Goal: Information Seeking & Learning: Learn about a topic

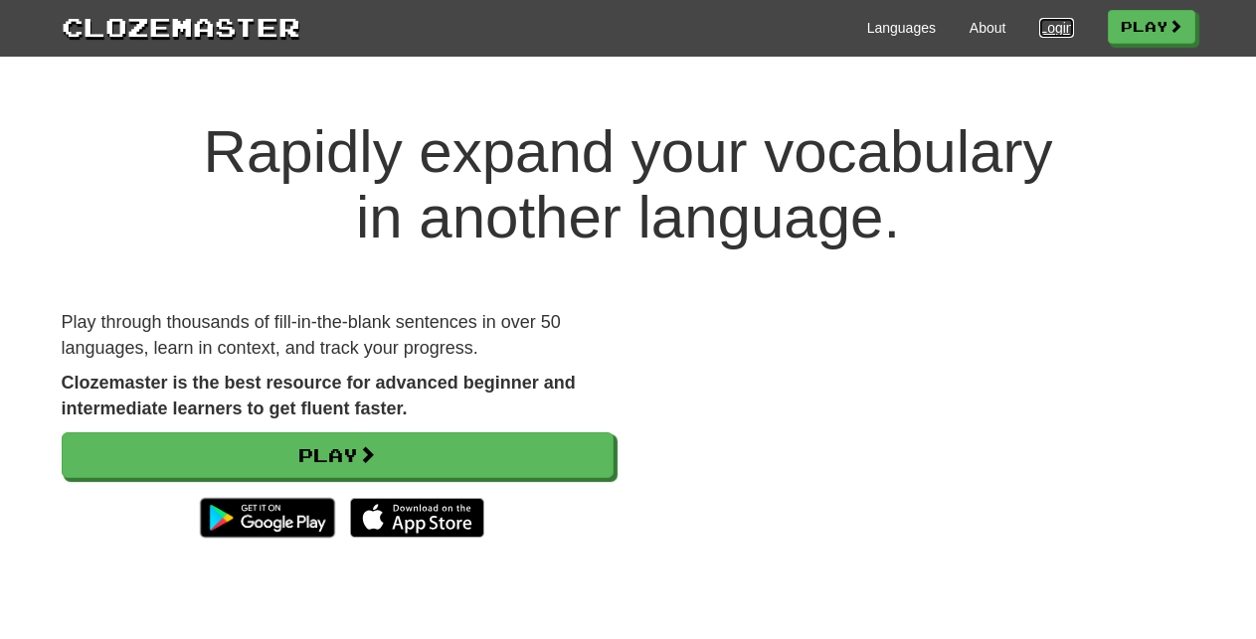
click at [1043, 30] on link "Login" at bounding box center [1056, 28] width 34 height 20
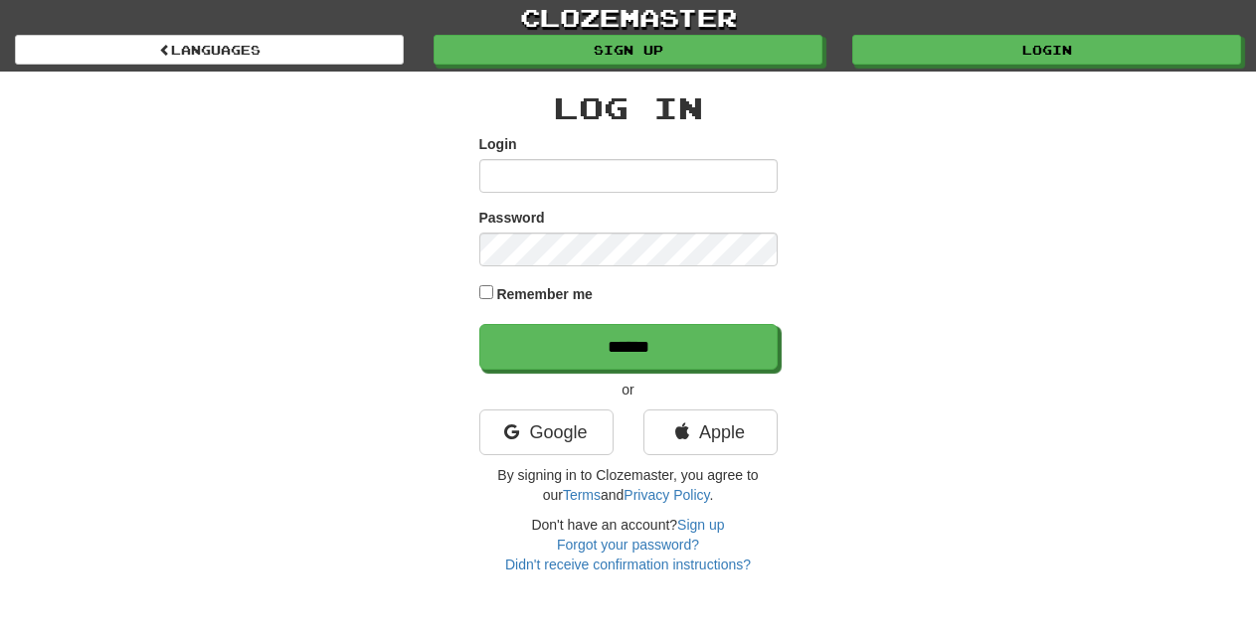
click at [548, 180] on input "Login" at bounding box center [628, 176] width 298 height 34
type input "**********"
click at [479, 324] on input "******" at bounding box center [628, 347] width 298 height 46
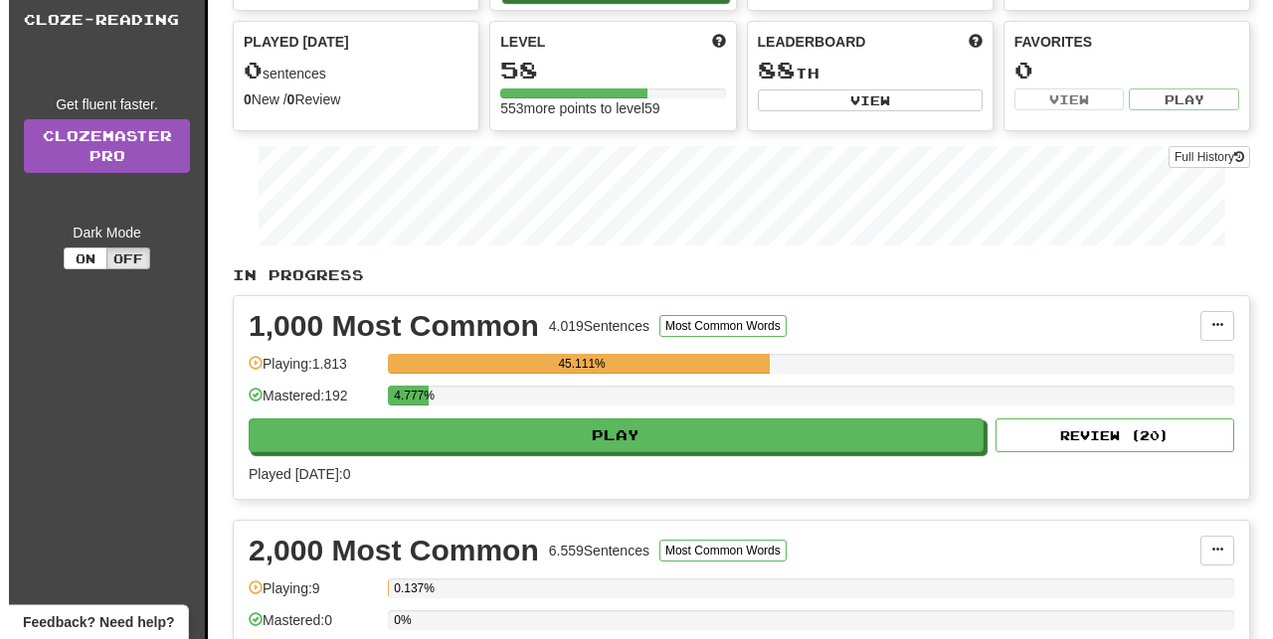
scroll to position [203, 0]
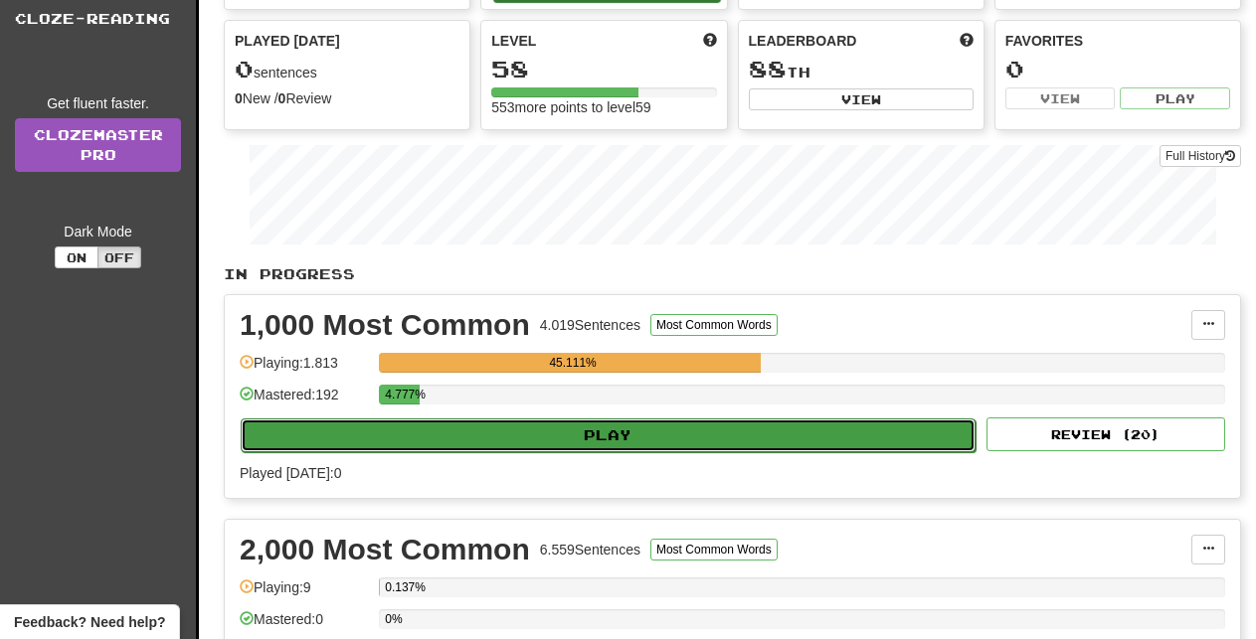
click at [720, 445] on button "Play" at bounding box center [608, 436] width 735 height 34
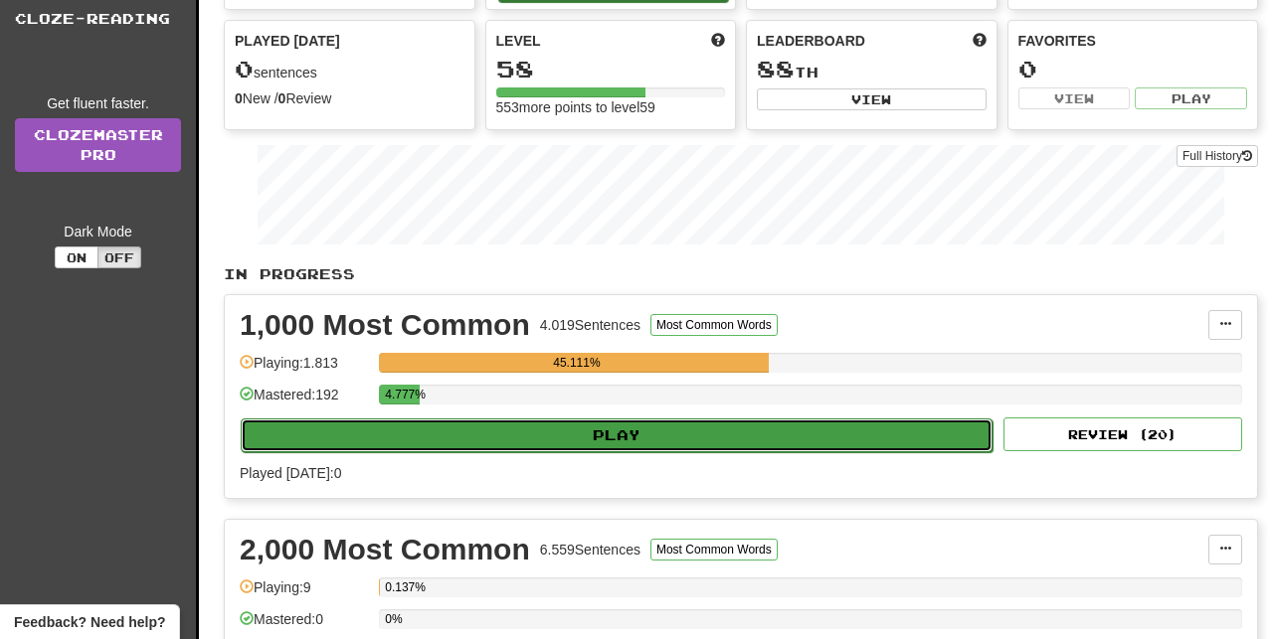
select select "**"
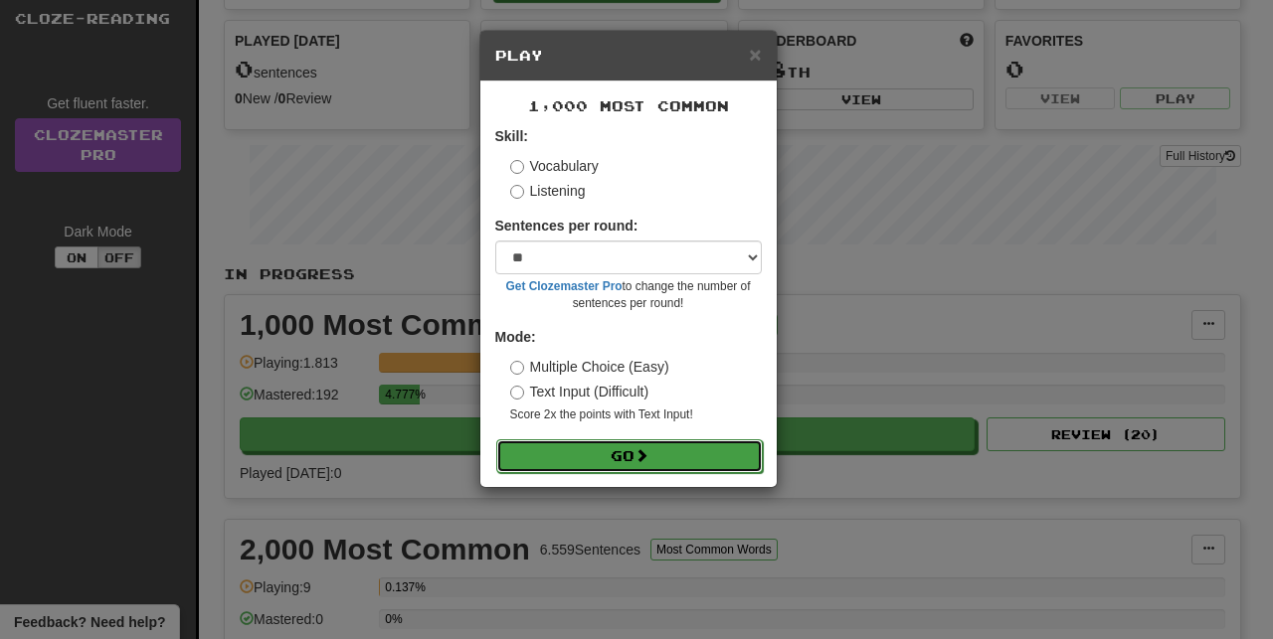
click at [687, 454] on button "Go" at bounding box center [629, 456] width 266 height 34
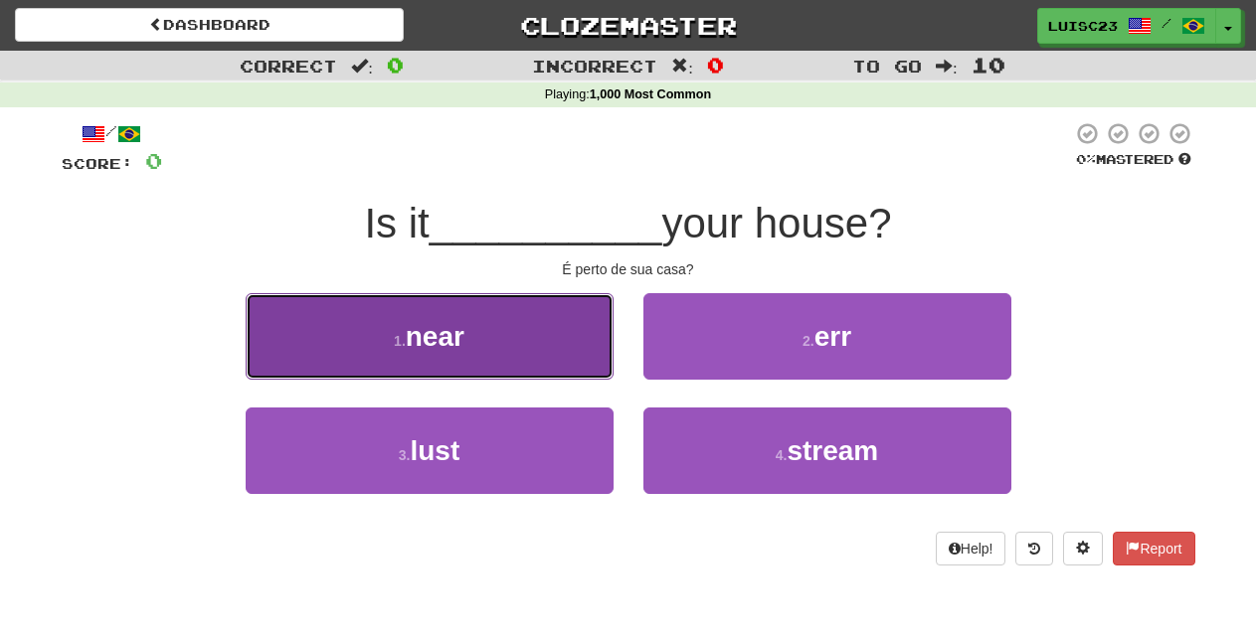
click at [525, 338] on button "1 . near" at bounding box center [430, 336] width 368 height 86
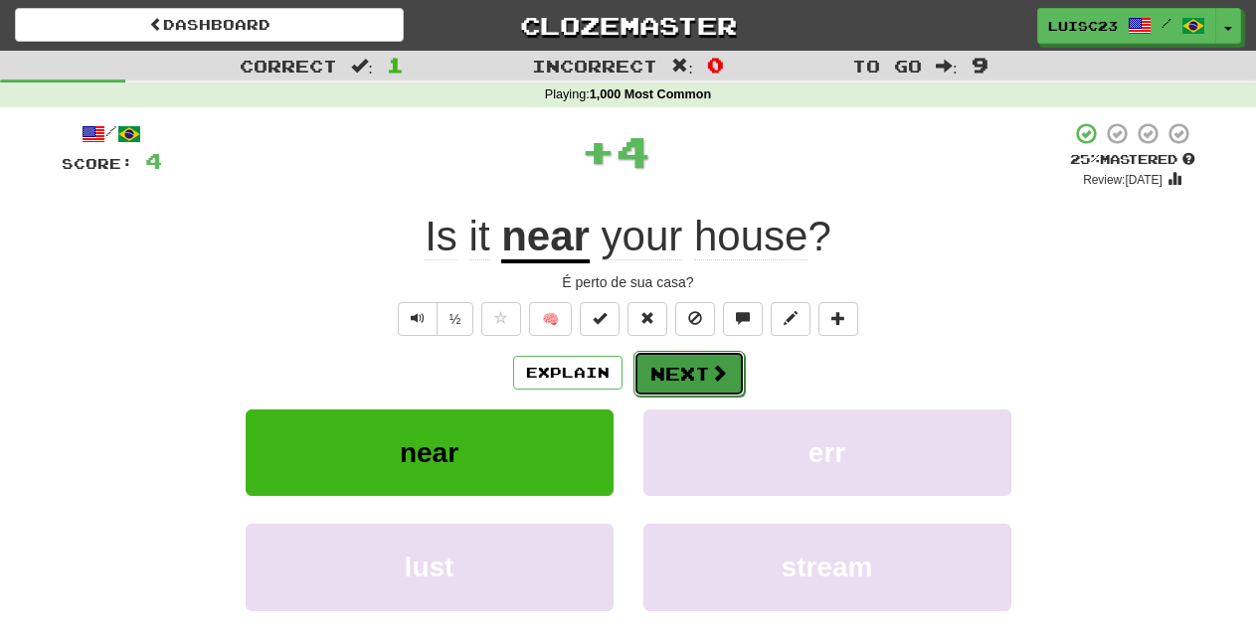
click at [644, 361] on button "Next" at bounding box center [688, 374] width 111 height 46
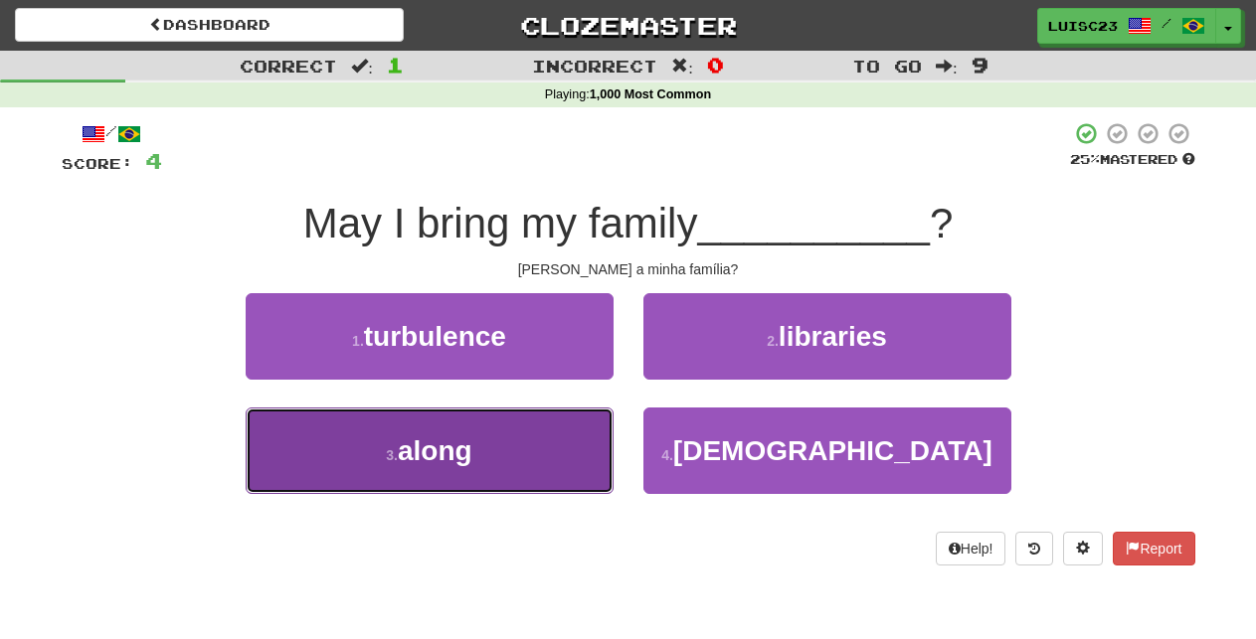
click at [548, 453] on button "3 . along" at bounding box center [430, 451] width 368 height 86
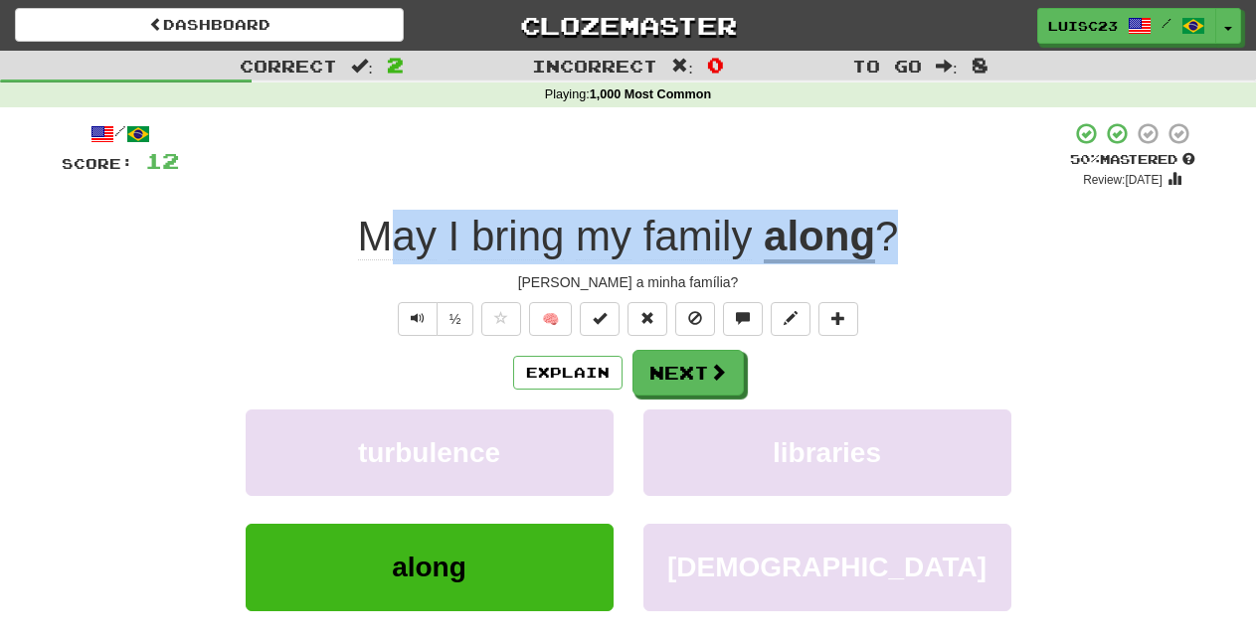
drag, startPoint x: 917, startPoint y: 254, endPoint x: 376, endPoint y: 256, distance: 540.8
click at [376, 256] on div "May I bring my family along ?" at bounding box center [628, 237] width 1133 height 55
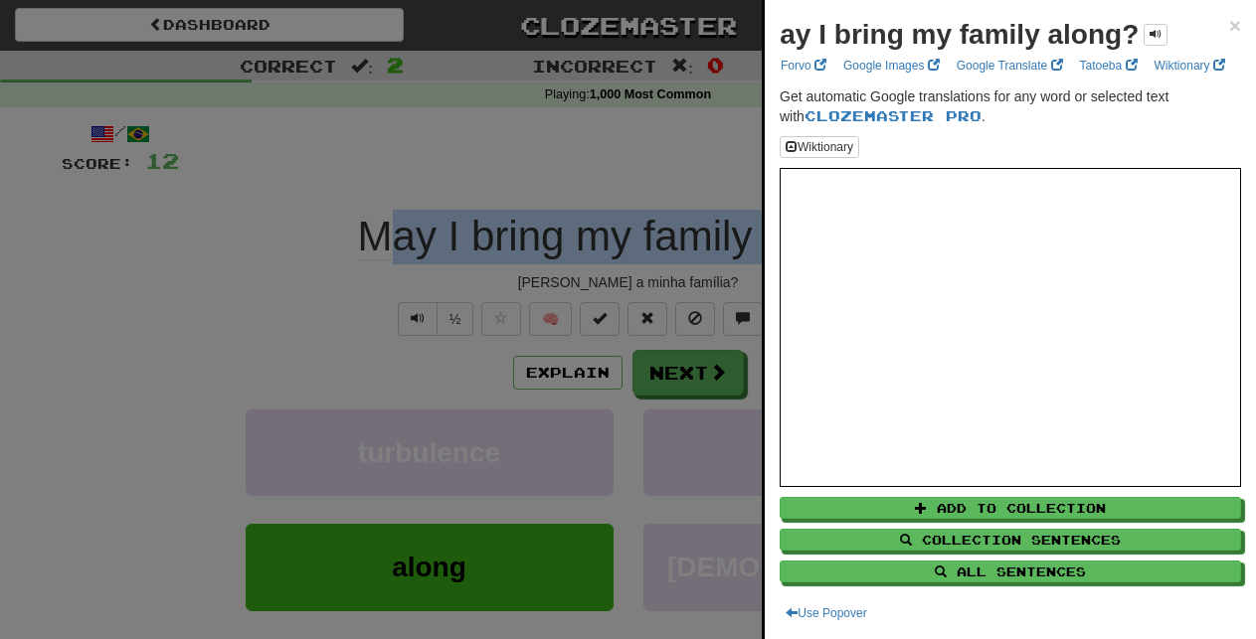
copy div "ay I bring my family along ?"
drag, startPoint x: 1222, startPoint y: 19, endPoint x: 1183, endPoint y: 69, distance: 63.0
click at [1229, 18] on span "×" at bounding box center [1235, 25] width 12 height 23
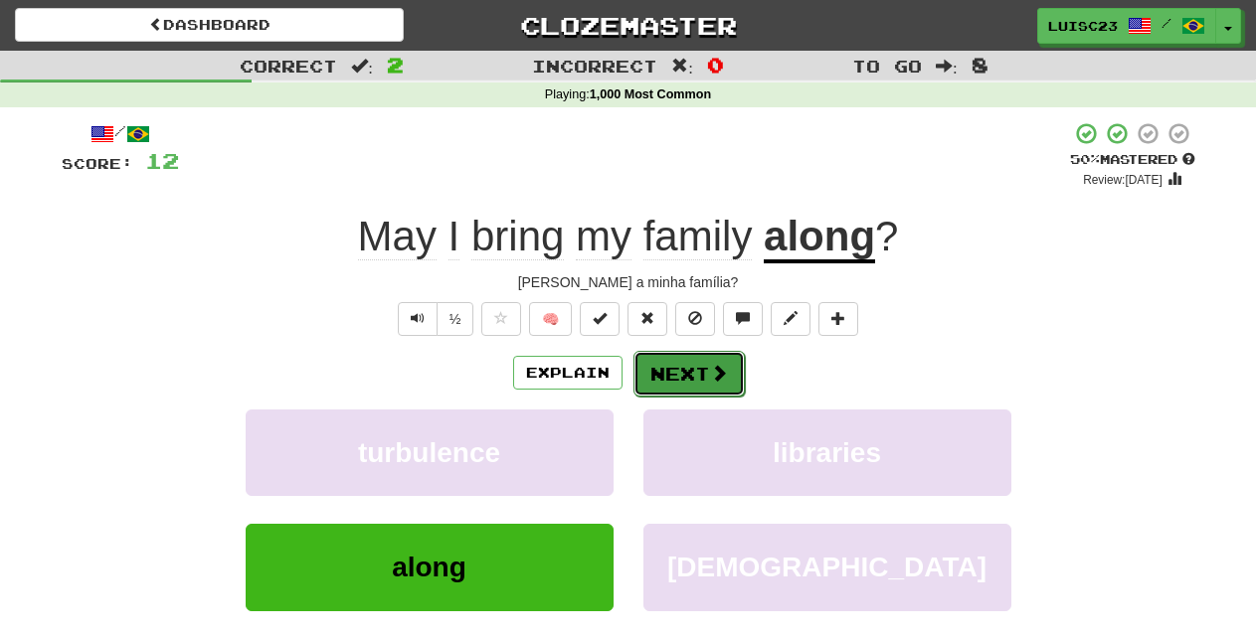
click at [704, 365] on button "Next" at bounding box center [688, 374] width 111 height 46
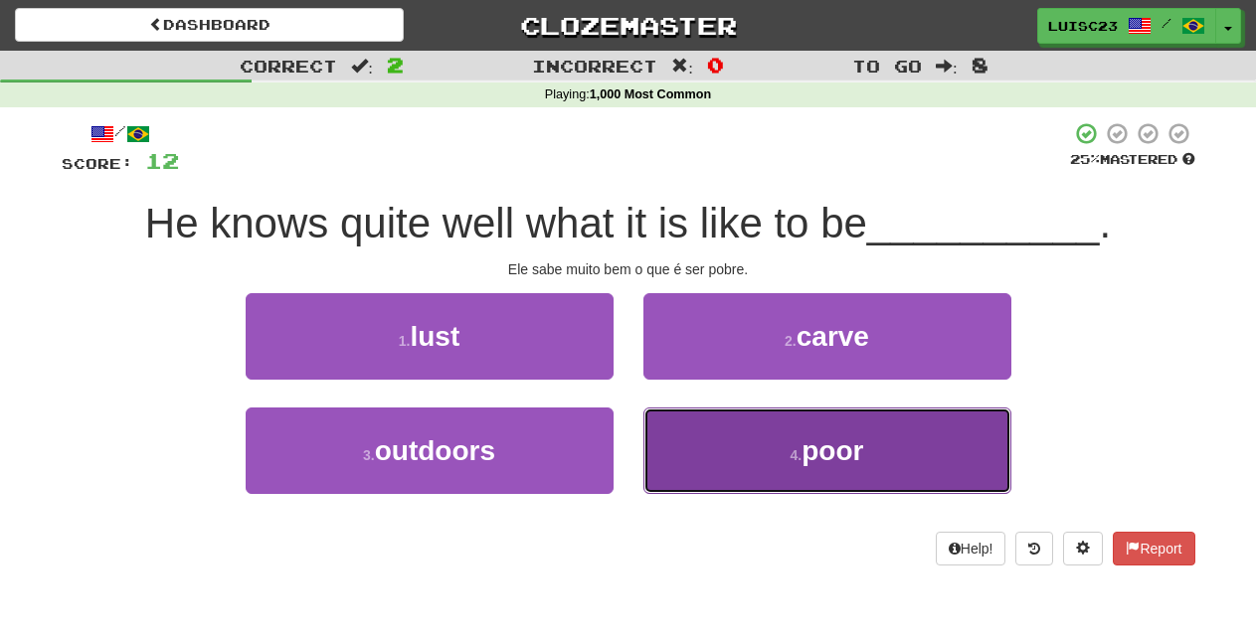
click at [708, 452] on button "4 . poor" at bounding box center [827, 451] width 368 height 86
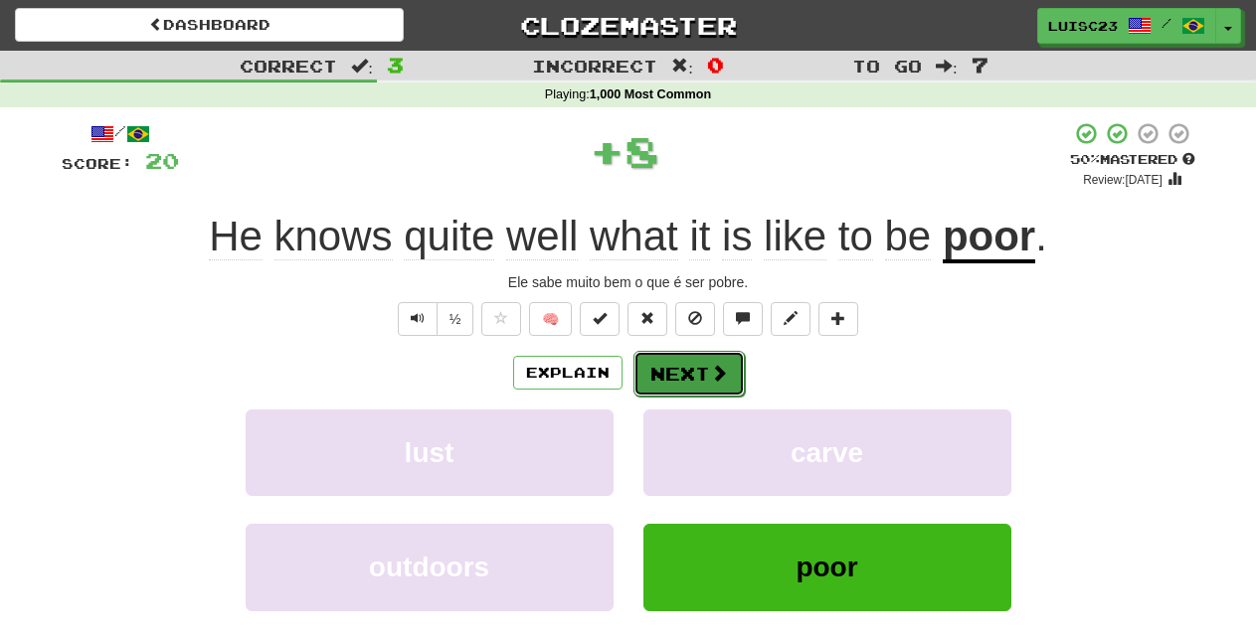
click at [710, 381] on span at bounding box center [719, 373] width 18 height 18
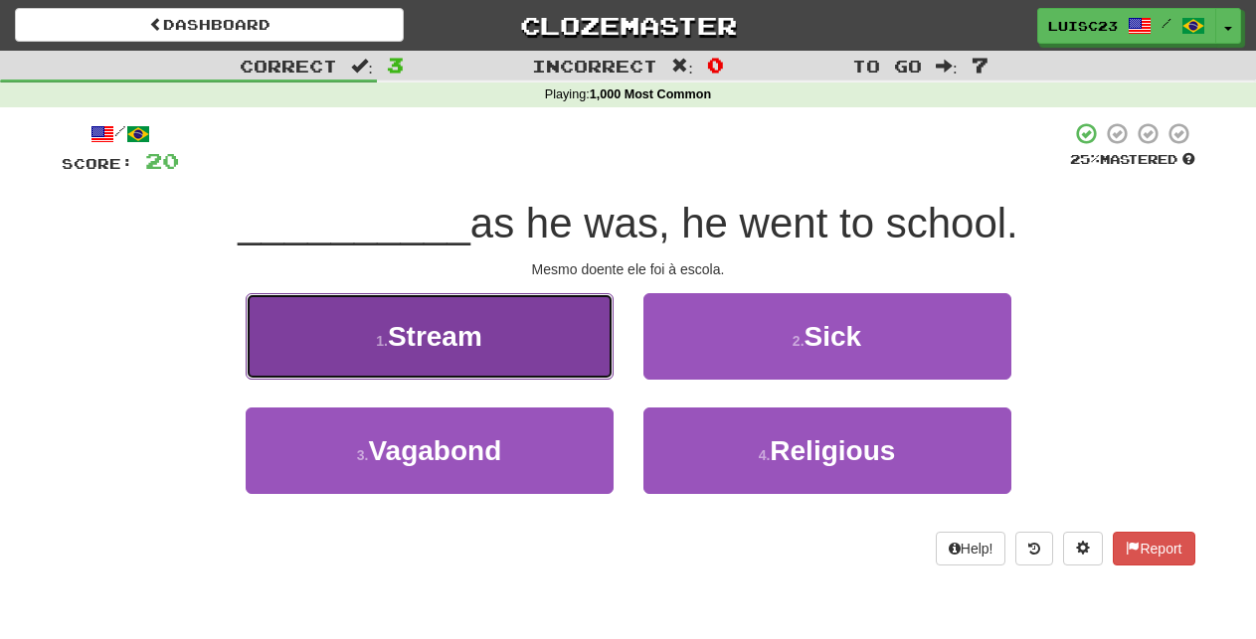
click at [547, 340] on button "1 . Stream" at bounding box center [430, 336] width 368 height 86
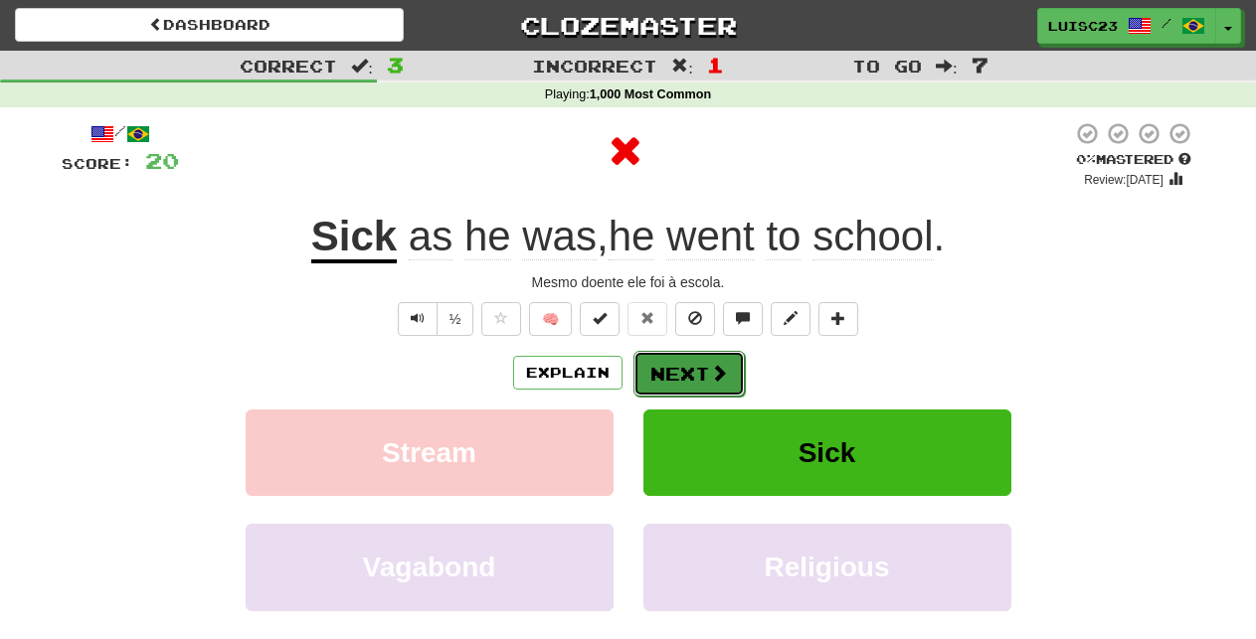
click at [687, 375] on button "Next" at bounding box center [688, 374] width 111 height 46
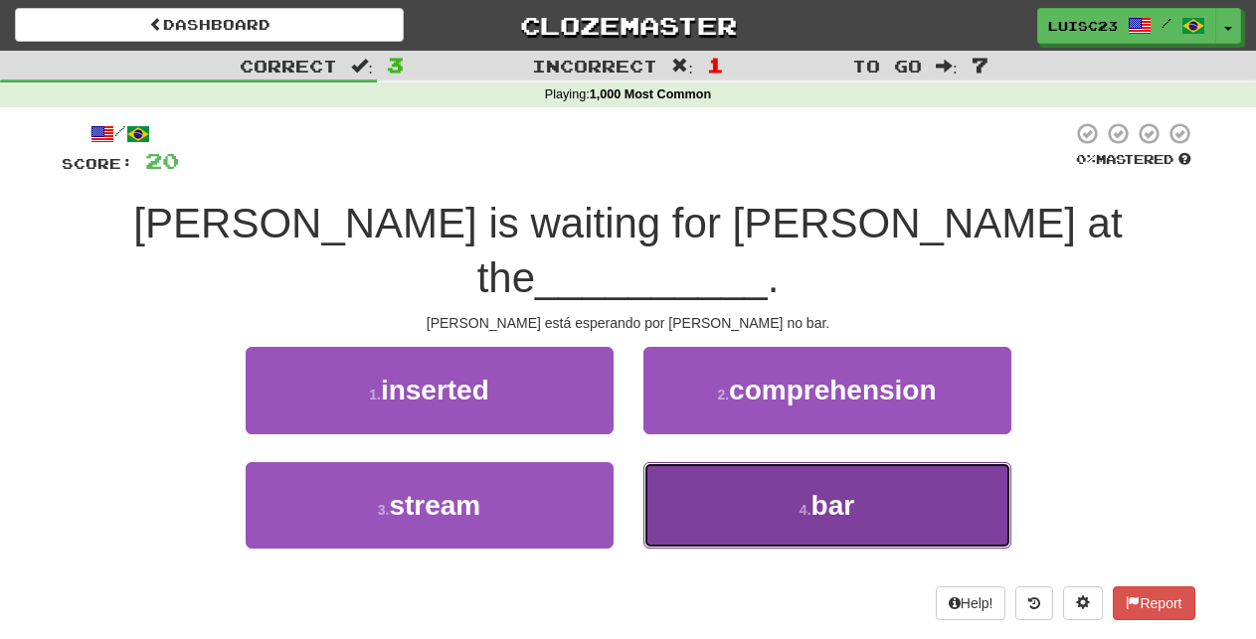
click at [828, 490] on span "bar" at bounding box center [833, 505] width 44 height 31
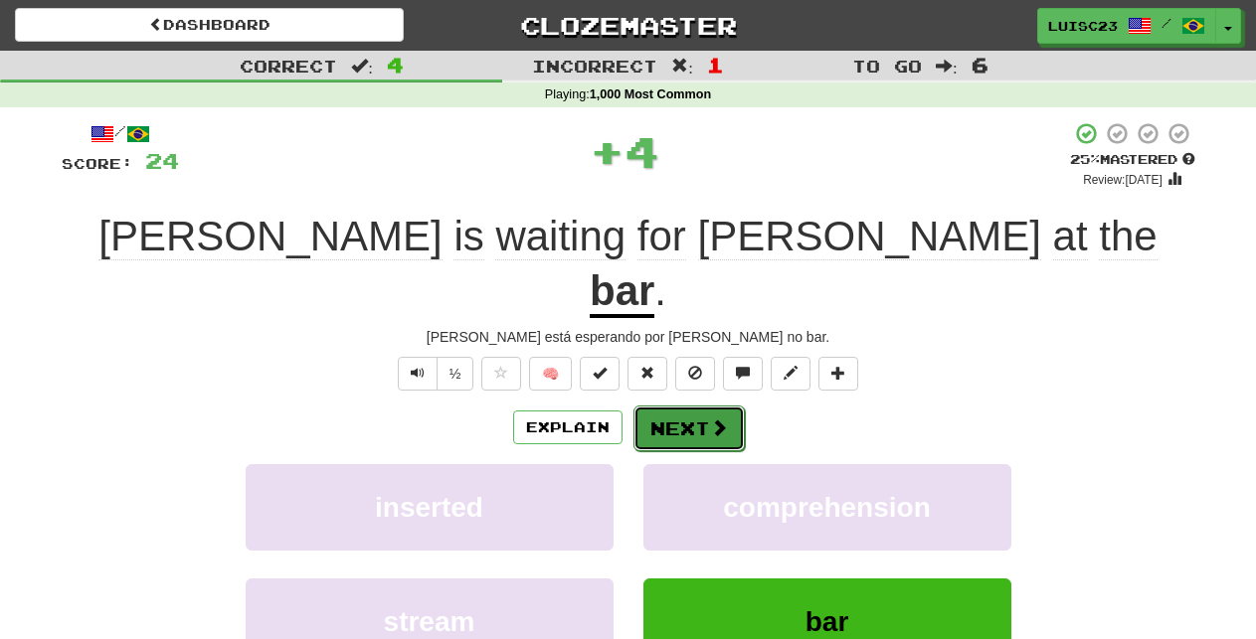
click at [687, 406] on button "Next" at bounding box center [688, 429] width 111 height 46
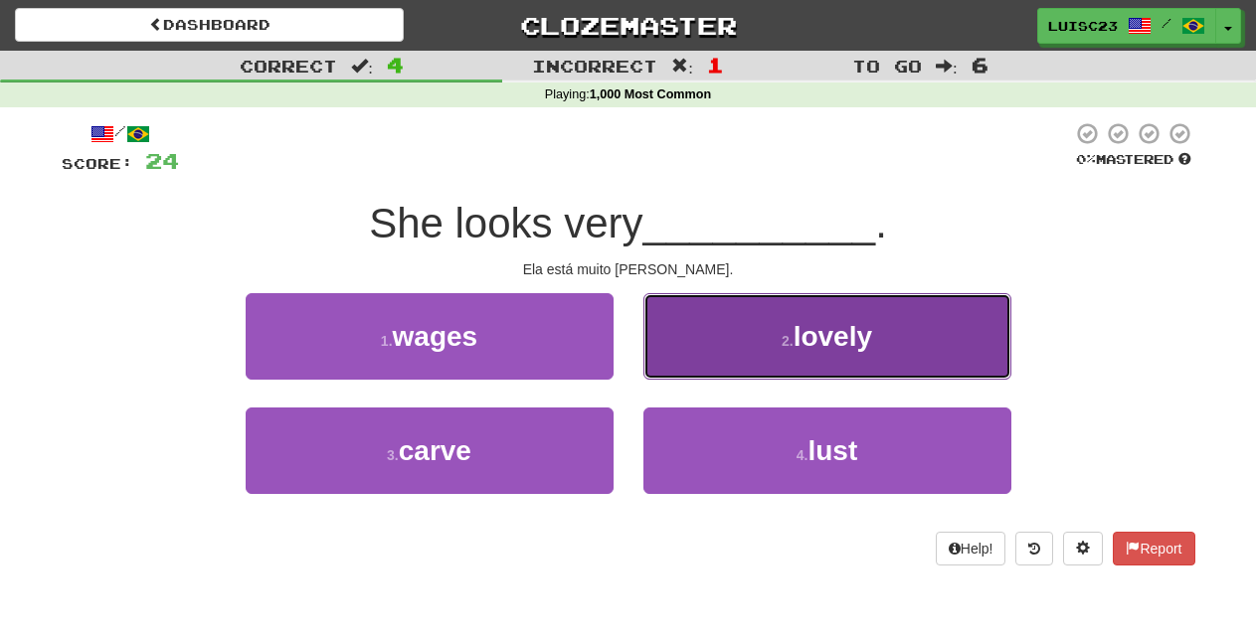
click at [737, 347] on button "2 . lovely" at bounding box center [827, 336] width 368 height 86
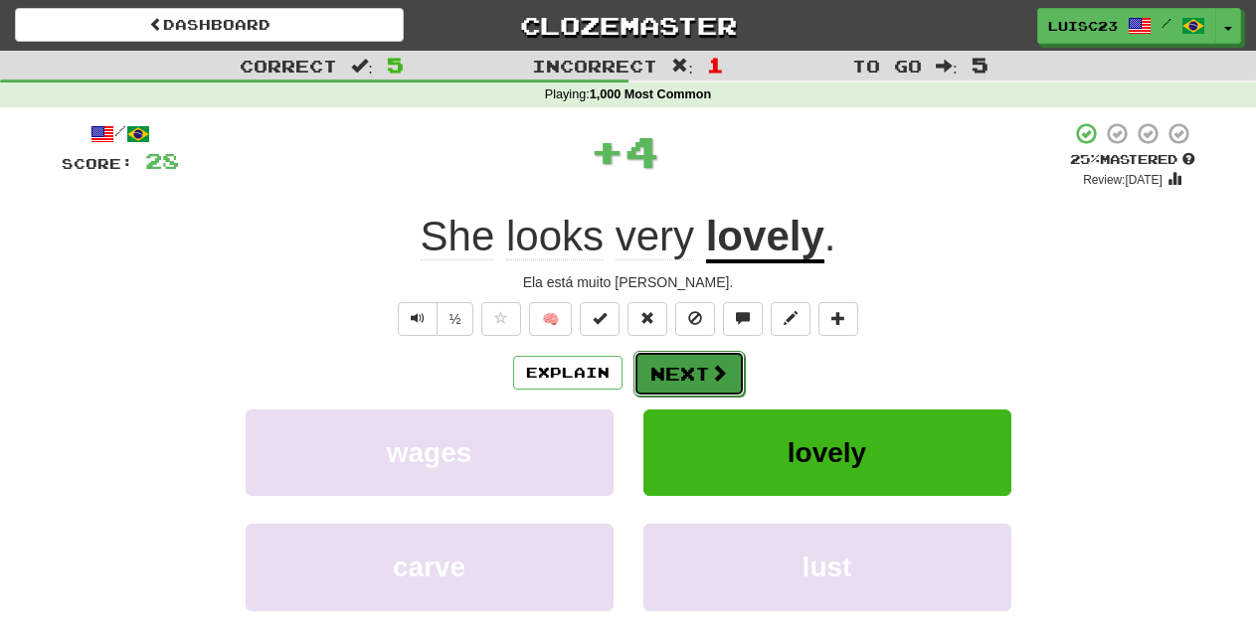
click at [710, 382] on span at bounding box center [719, 373] width 18 height 18
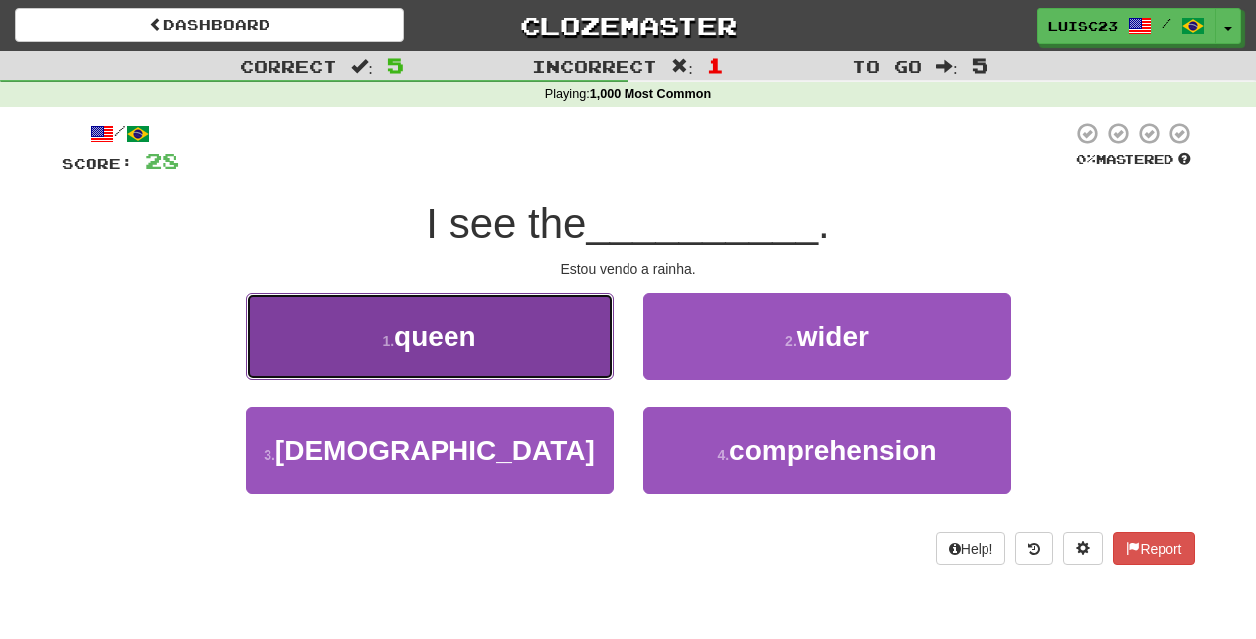
click at [571, 358] on button "1 . queen" at bounding box center [430, 336] width 368 height 86
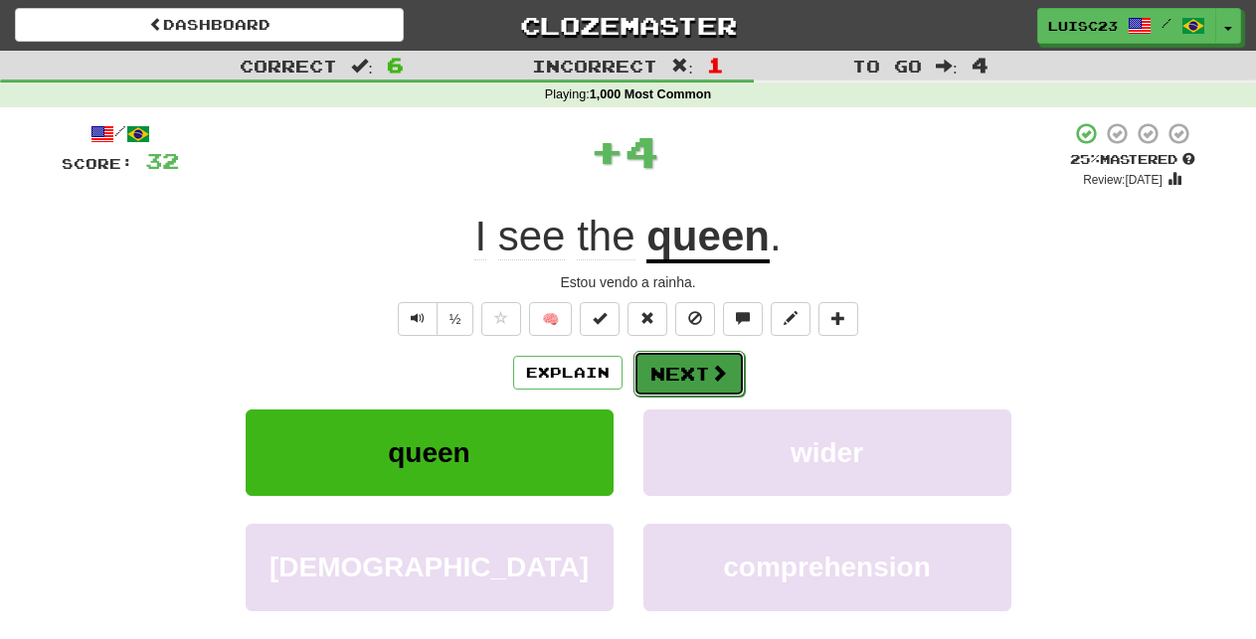
click at [687, 368] on button "Next" at bounding box center [688, 374] width 111 height 46
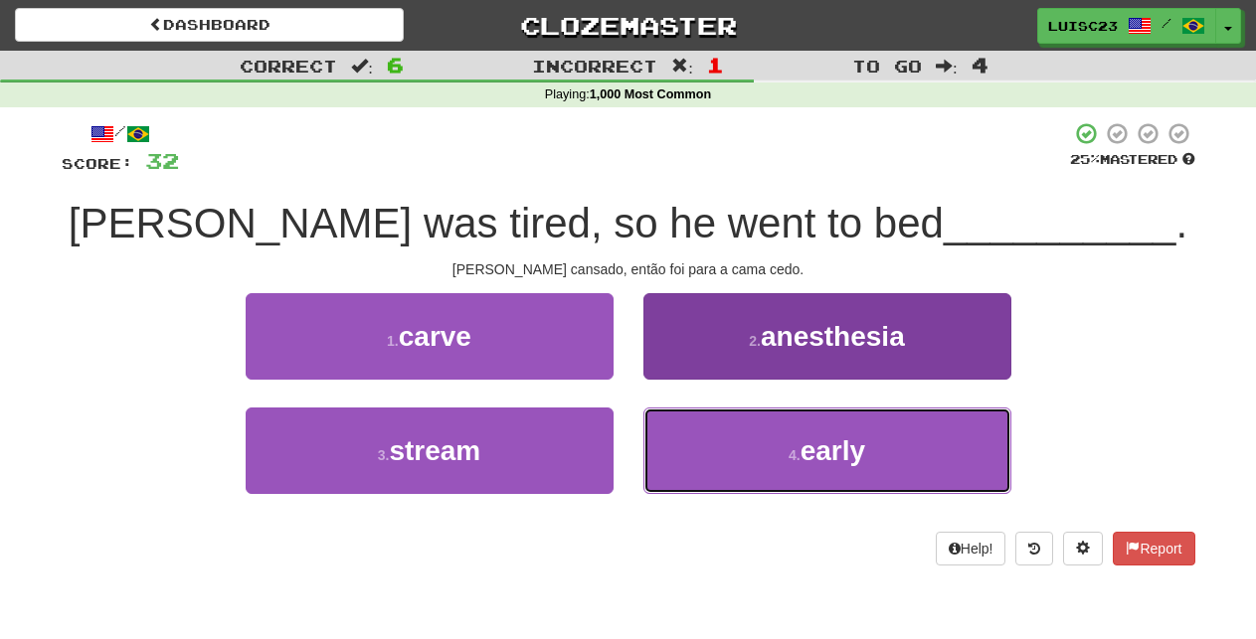
drag, startPoint x: 720, startPoint y: 444, endPoint x: 709, endPoint y: 426, distance: 21.8
click at [719, 445] on button "4 . early" at bounding box center [827, 451] width 368 height 86
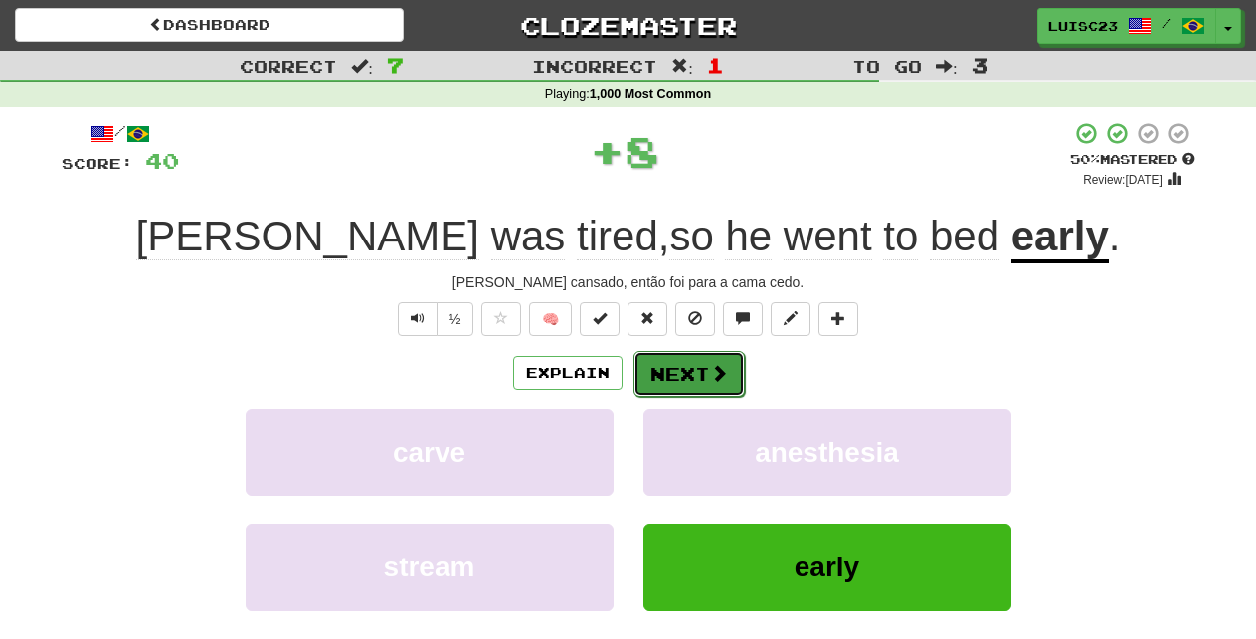
click at [699, 385] on button "Next" at bounding box center [688, 374] width 111 height 46
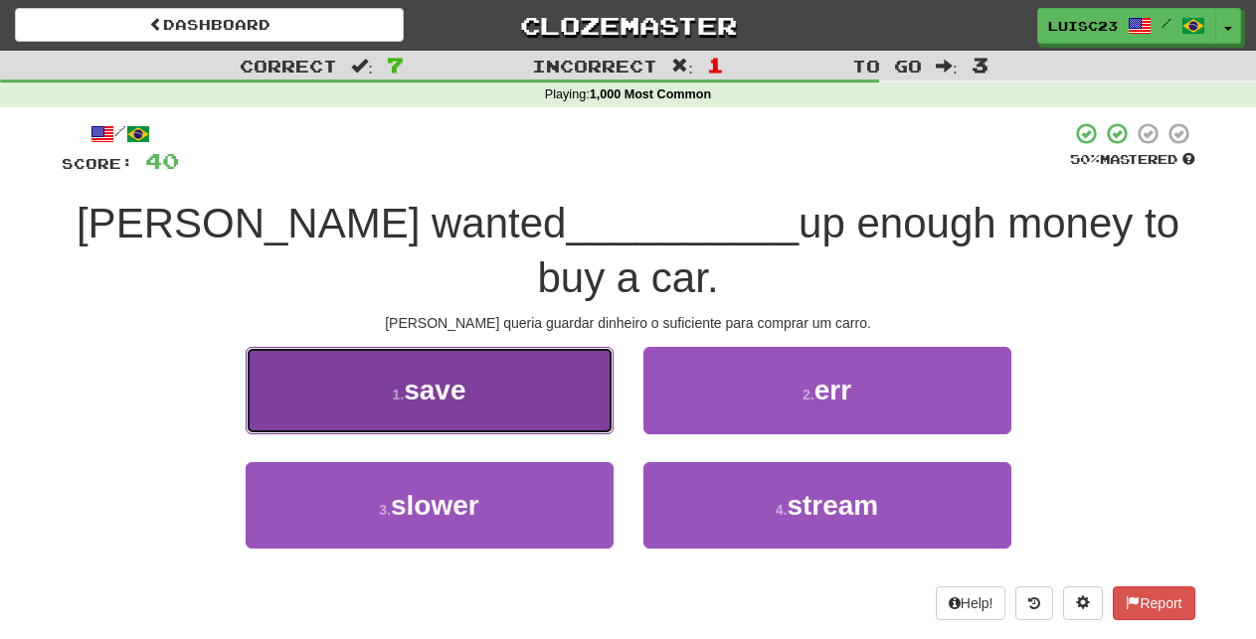
click at [549, 350] on button "1 . save" at bounding box center [430, 390] width 368 height 86
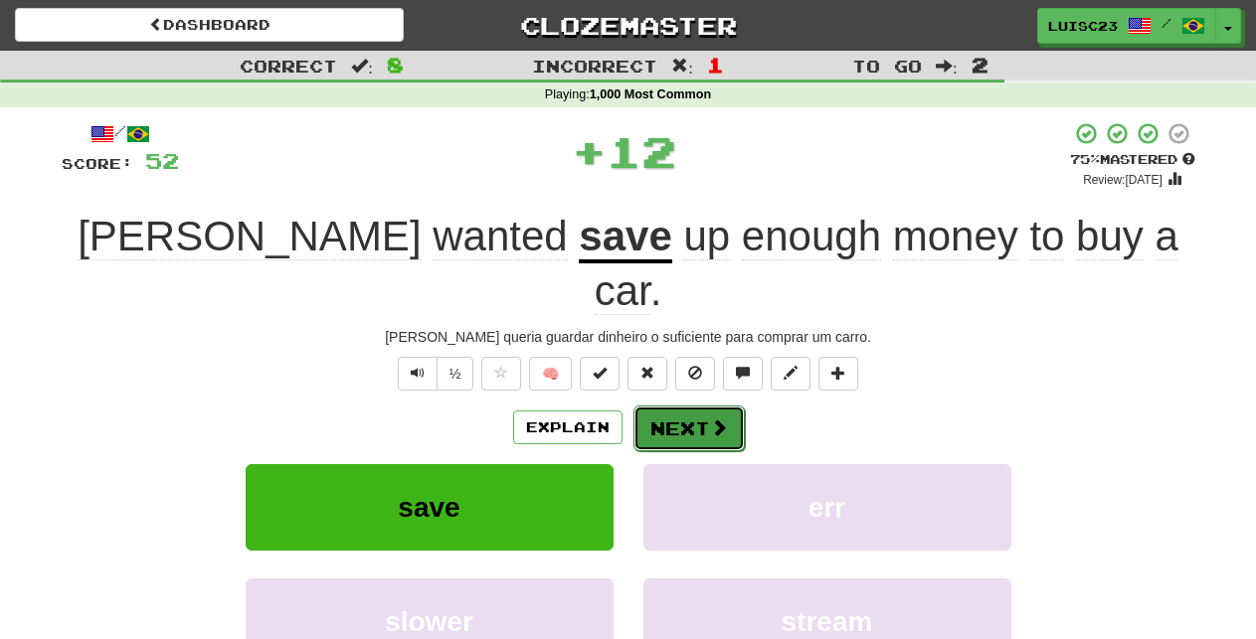
click at [698, 406] on button "Next" at bounding box center [688, 429] width 111 height 46
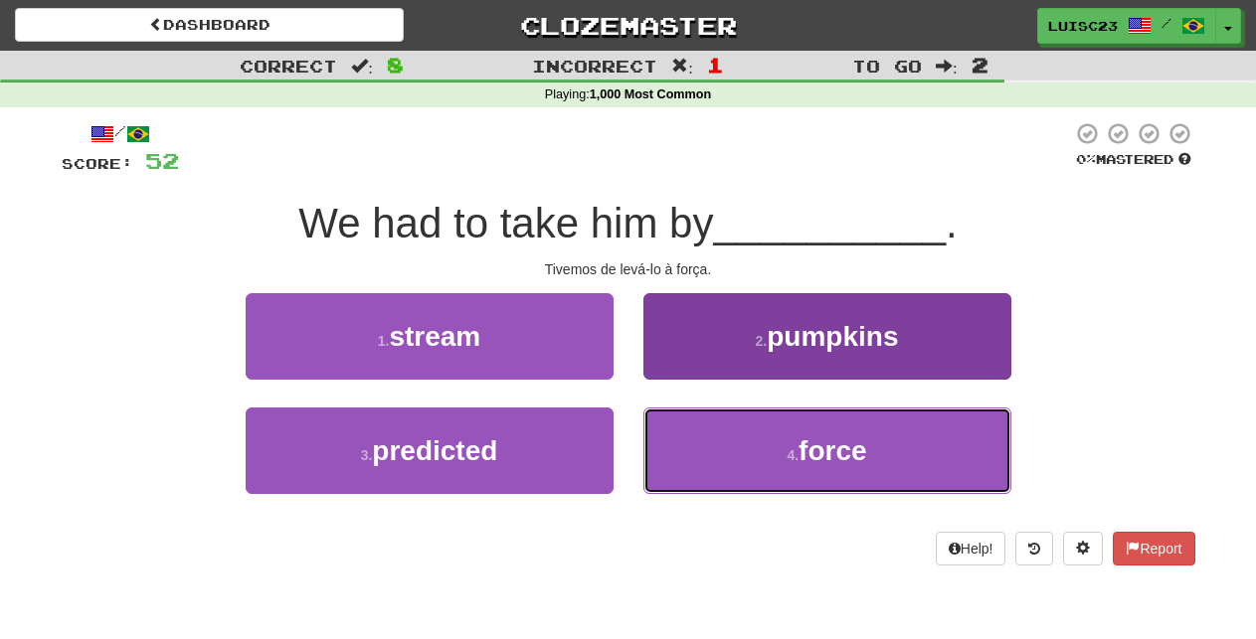
drag, startPoint x: 705, startPoint y: 454, endPoint x: 695, endPoint y: 432, distance: 24.0
click at [703, 455] on button "4 . force" at bounding box center [827, 451] width 368 height 86
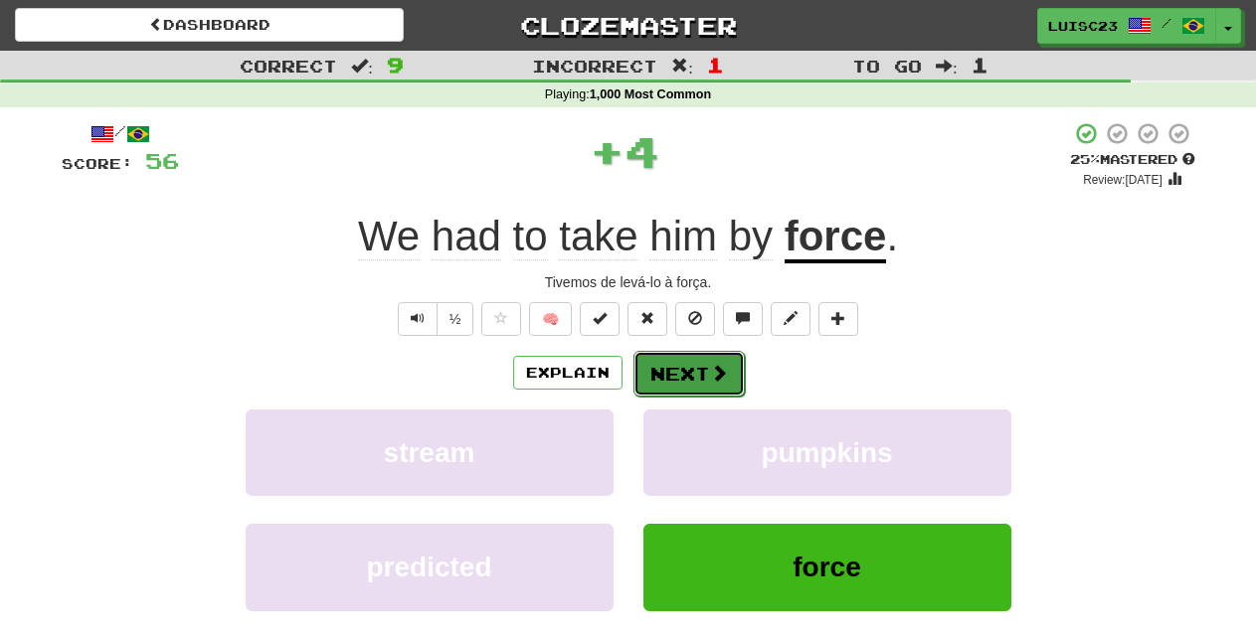
click at [695, 383] on button "Next" at bounding box center [688, 374] width 111 height 46
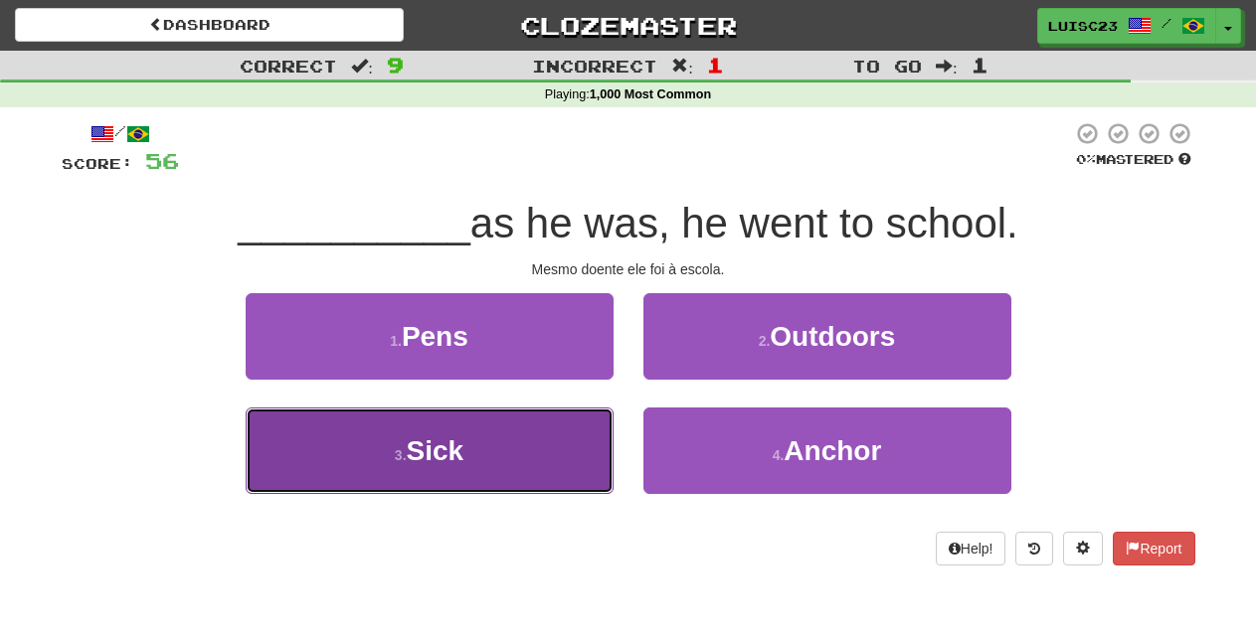
drag, startPoint x: 565, startPoint y: 427, endPoint x: 593, endPoint y: 408, distance: 34.2
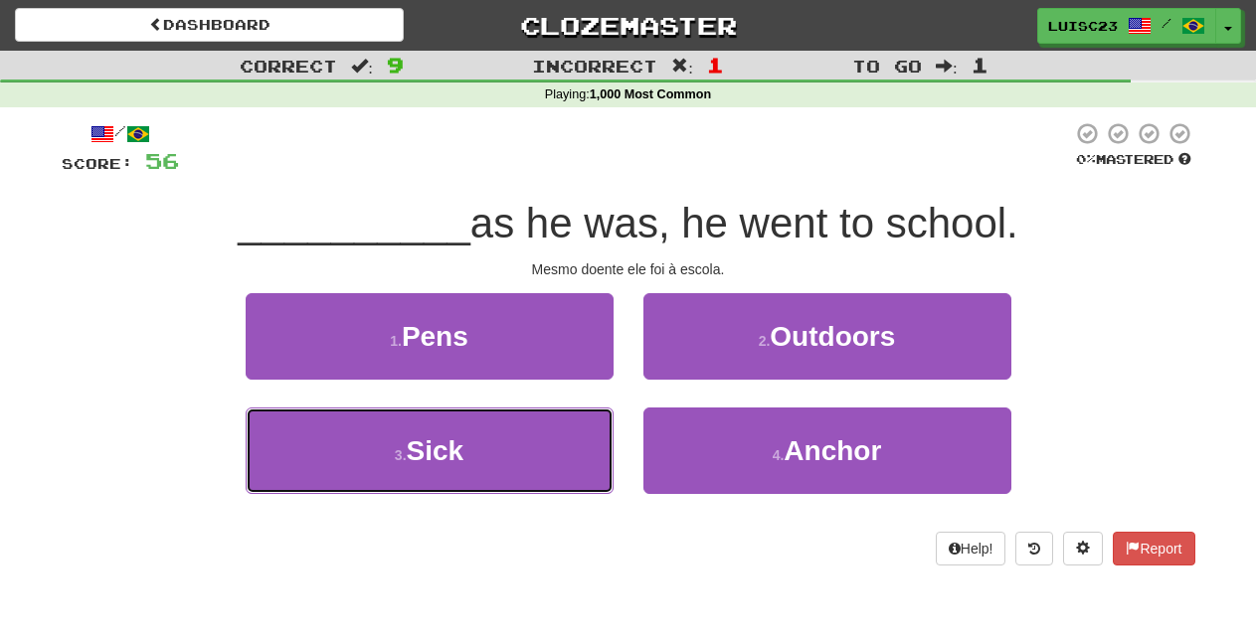
click at [566, 429] on button "3 . Sick" at bounding box center [430, 451] width 368 height 86
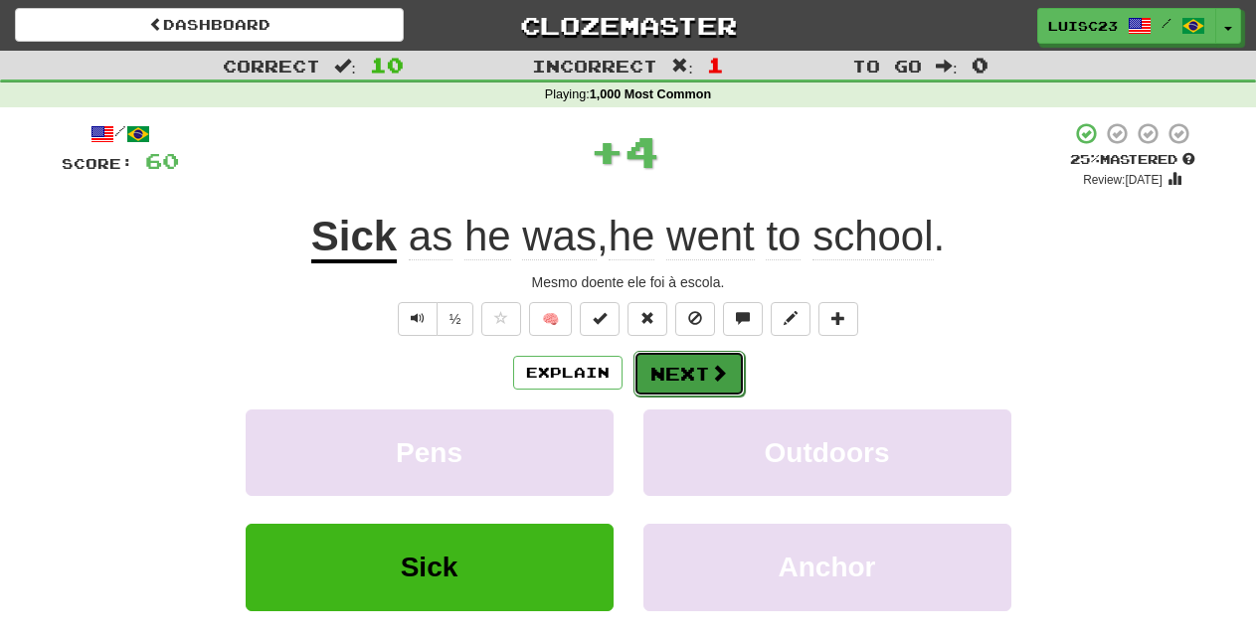
click at [684, 380] on button "Next" at bounding box center [688, 374] width 111 height 46
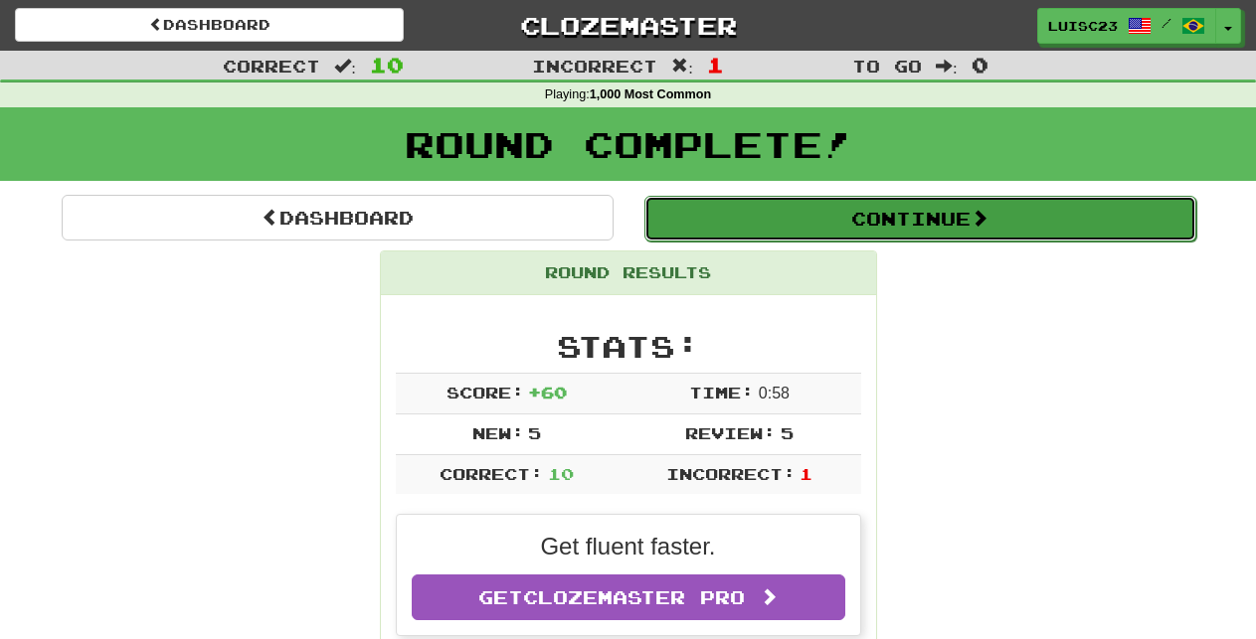
click at [732, 225] on button "Continue" at bounding box center [920, 219] width 552 height 46
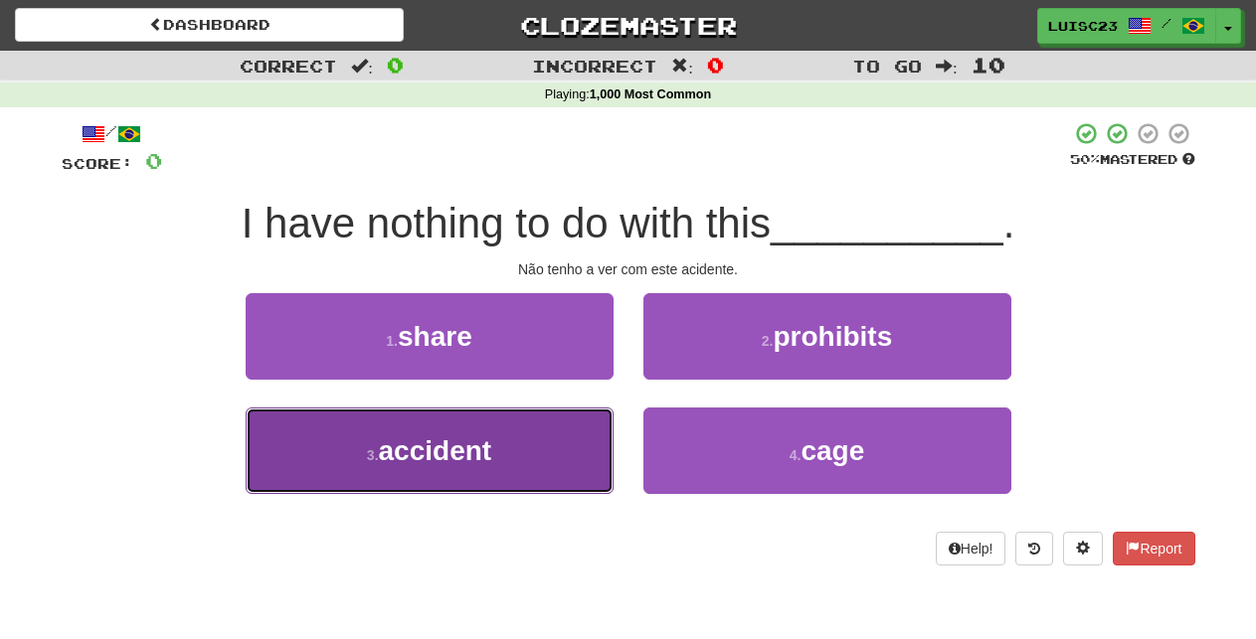
click at [575, 453] on button "3 . accident" at bounding box center [430, 451] width 368 height 86
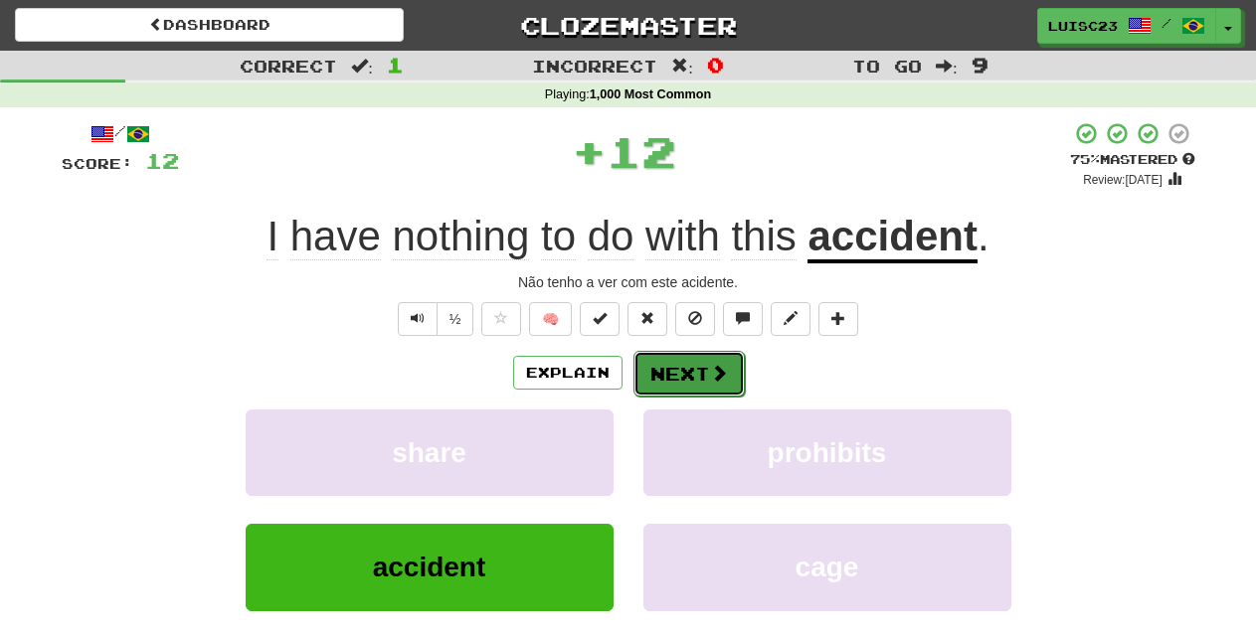
click at [721, 372] on span at bounding box center [719, 373] width 18 height 18
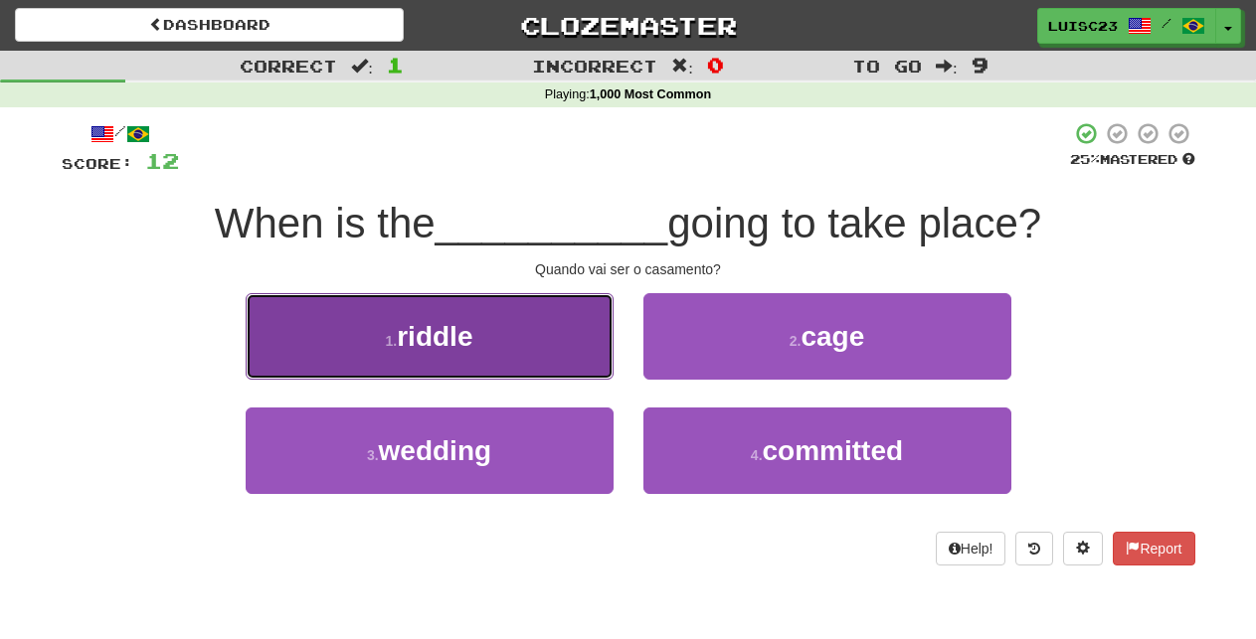
click at [593, 335] on button "1 . riddle" at bounding box center [430, 336] width 368 height 86
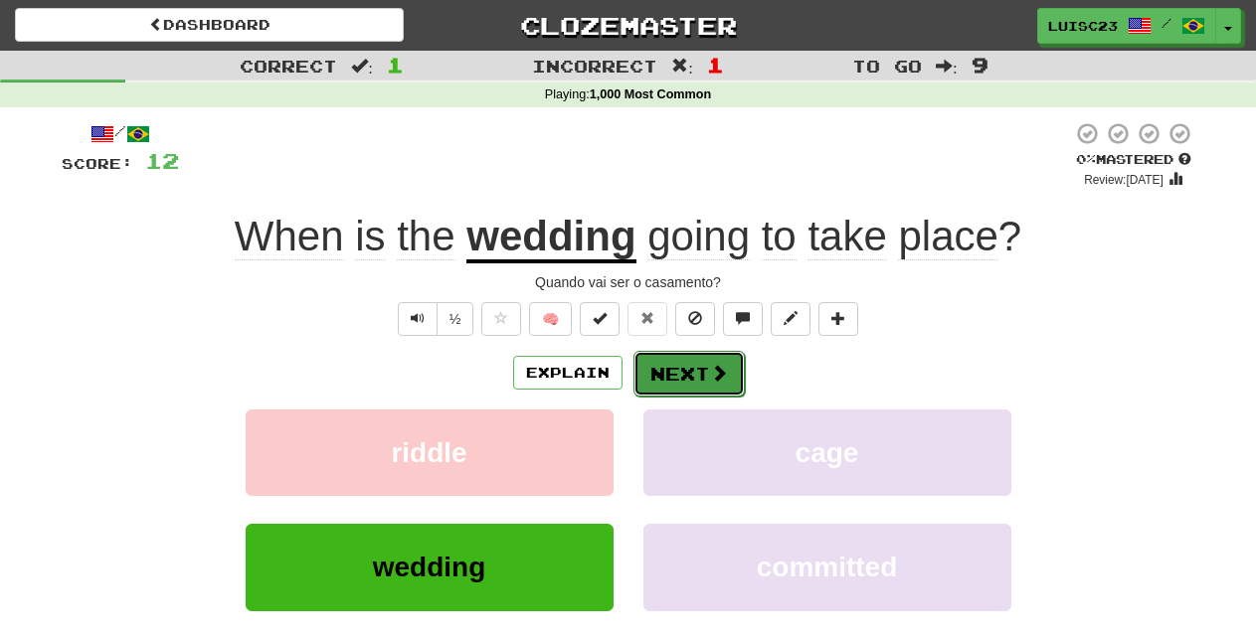
click at [707, 377] on button "Next" at bounding box center [688, 374] width 111 height 46
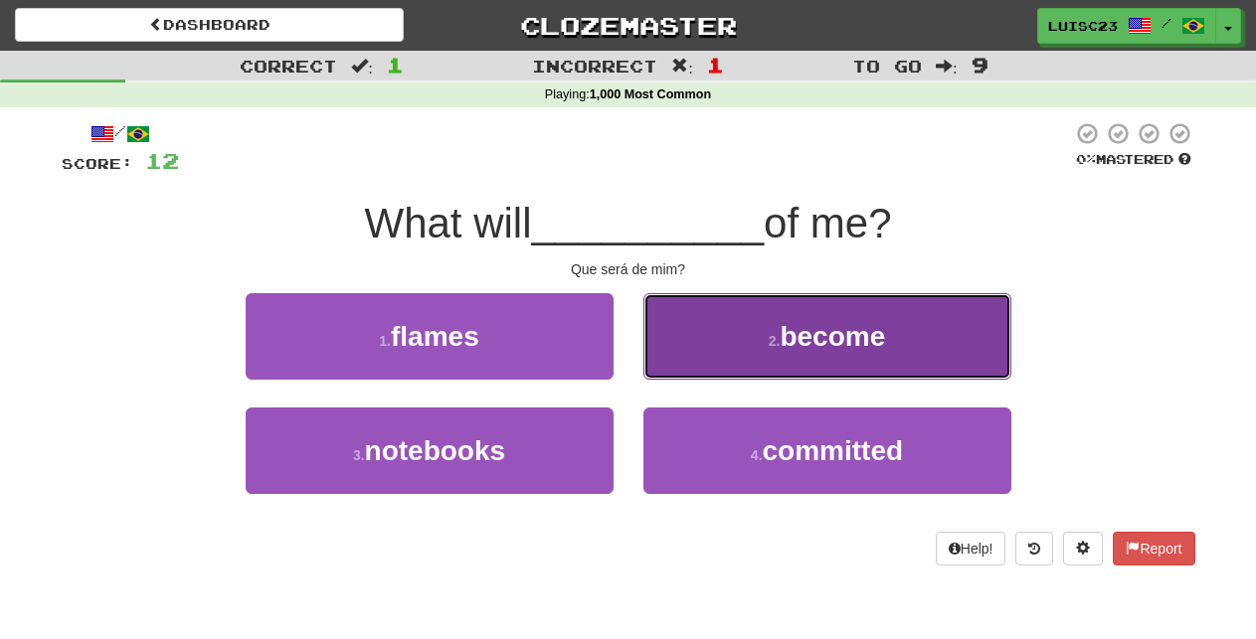
click at [704, 359] on button "2 . become" at bounding box center [827, 336] width 368 height 86
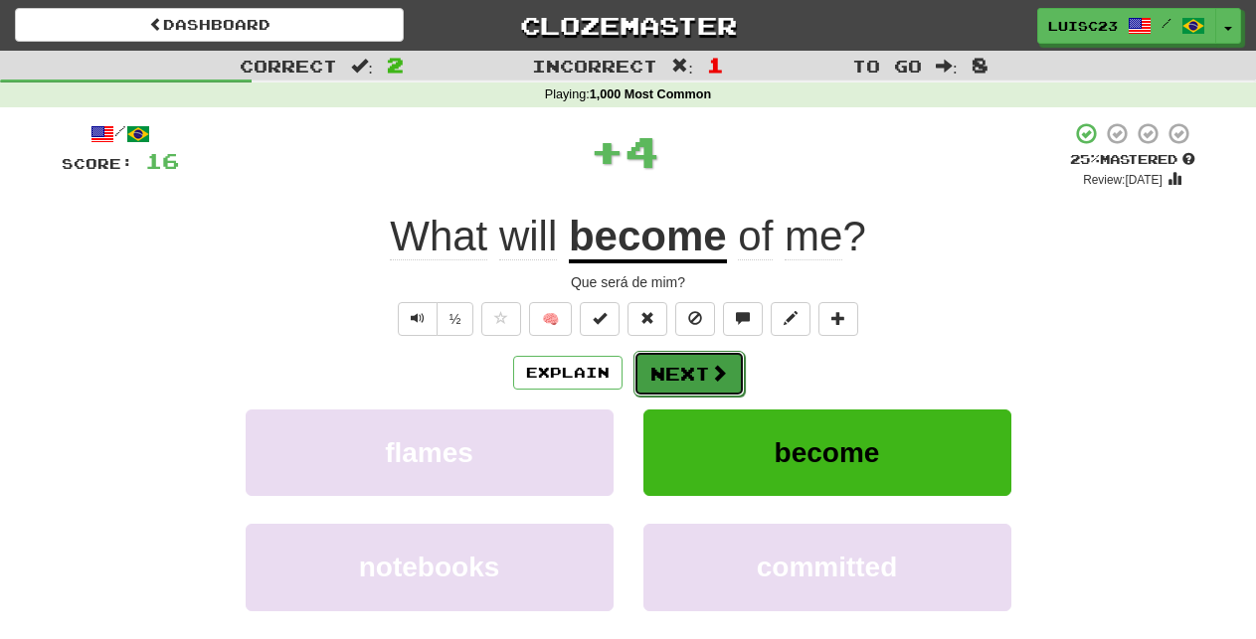
click at [695, 367] on button "Next" at bounding box center [688, 374] width 111 height 46
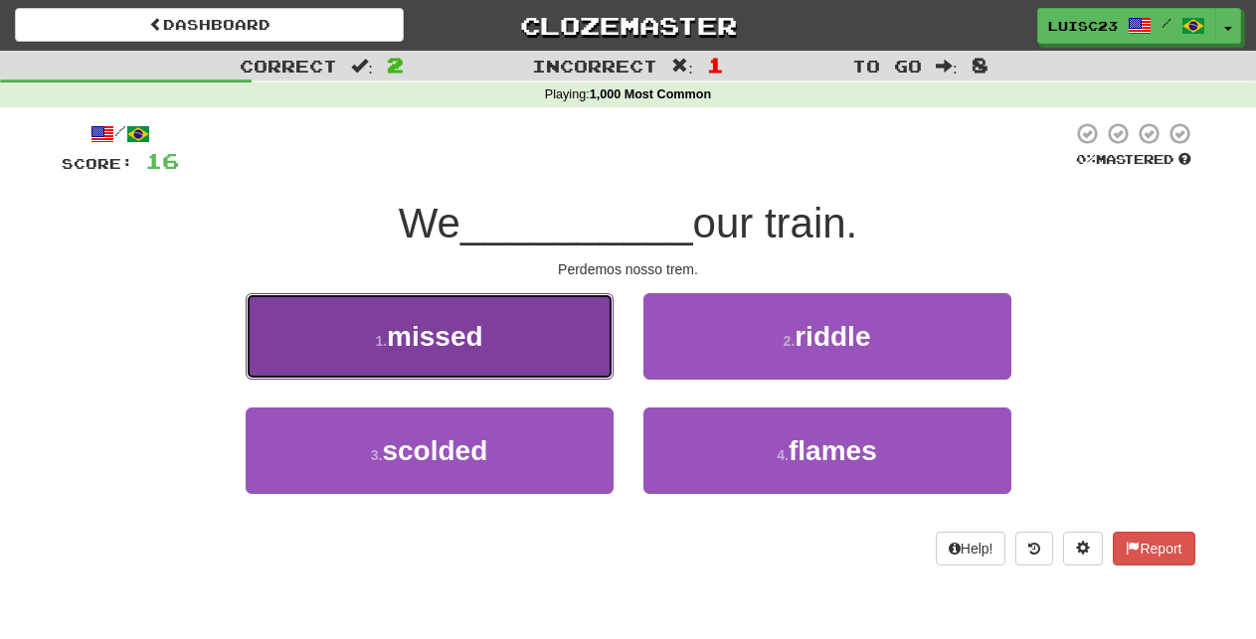
click at [587, 355] on button "1 . missed" at bounding box center [430, 336] width 368 height 86
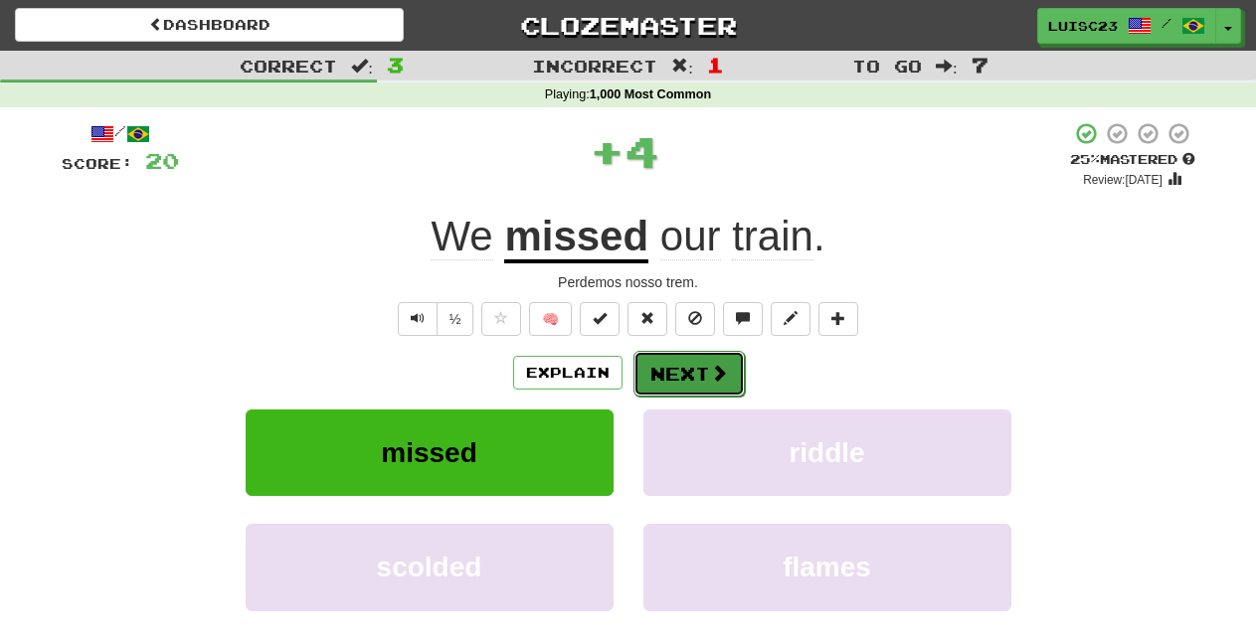
click at [688, 362] on button "Next" at bounding box center [688, 374] width 111 height 46
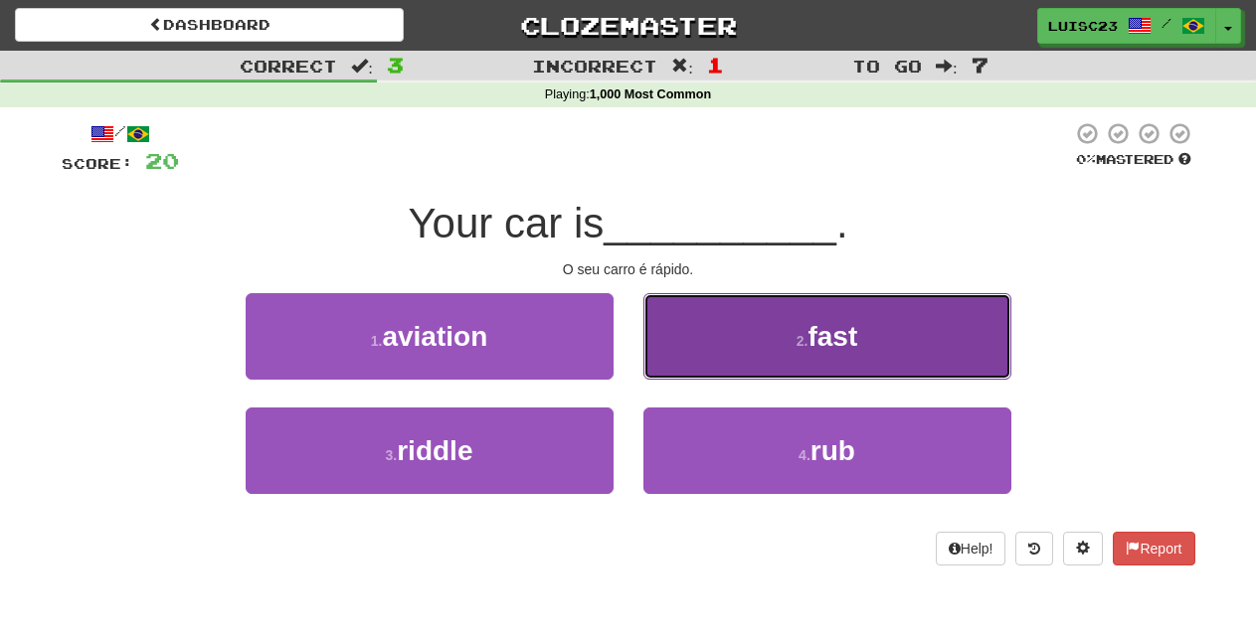
click at [689, 356] on button "2 . fast" at bounding box center [827, 336] width 368 height 86
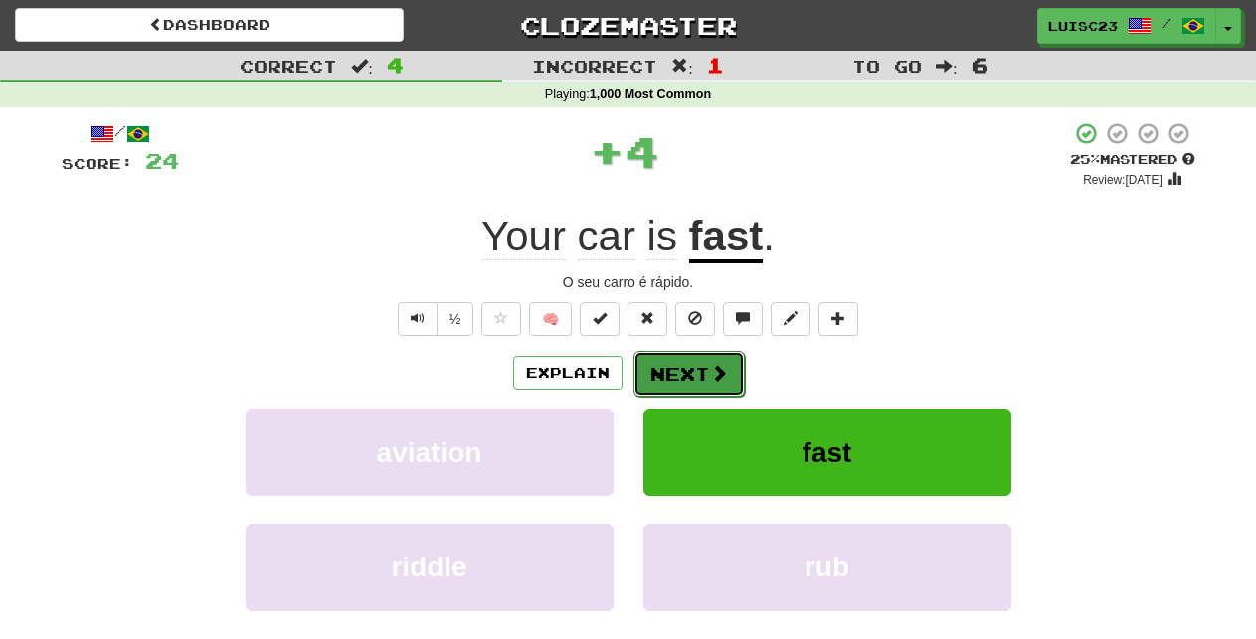
click at [684, 376] on button "Next" at bounding box center [688, 374] width 111 height 46
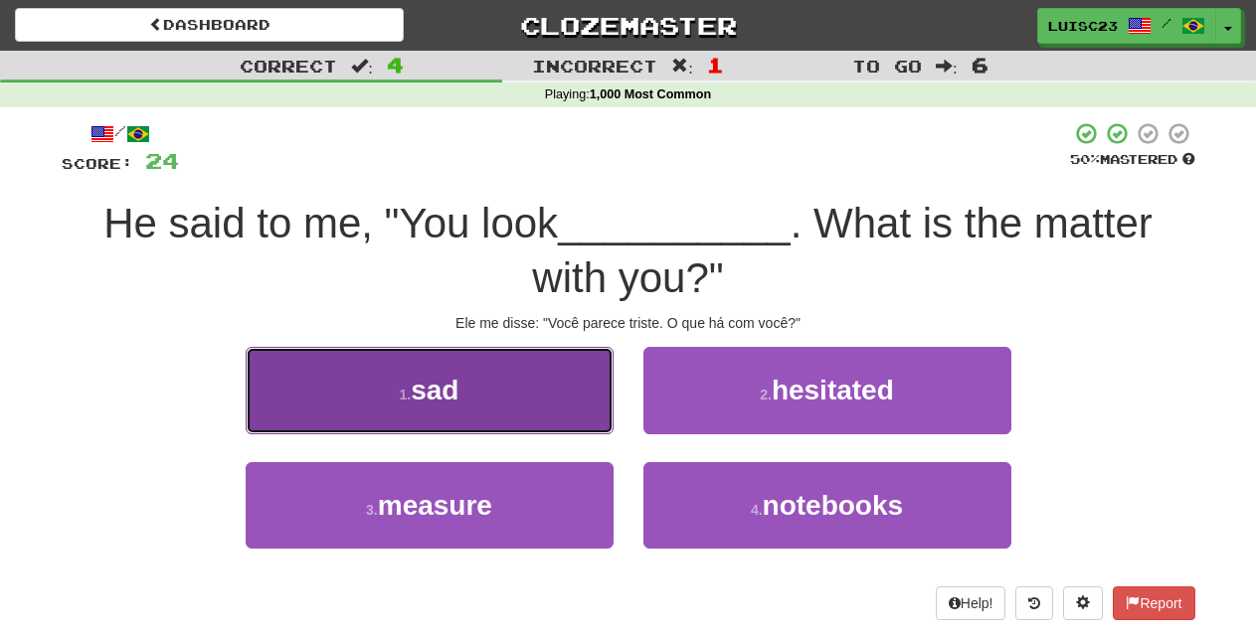
click at [527, 379] on button "1 . sad" at bounding box center [430, 390] width 368 height 86
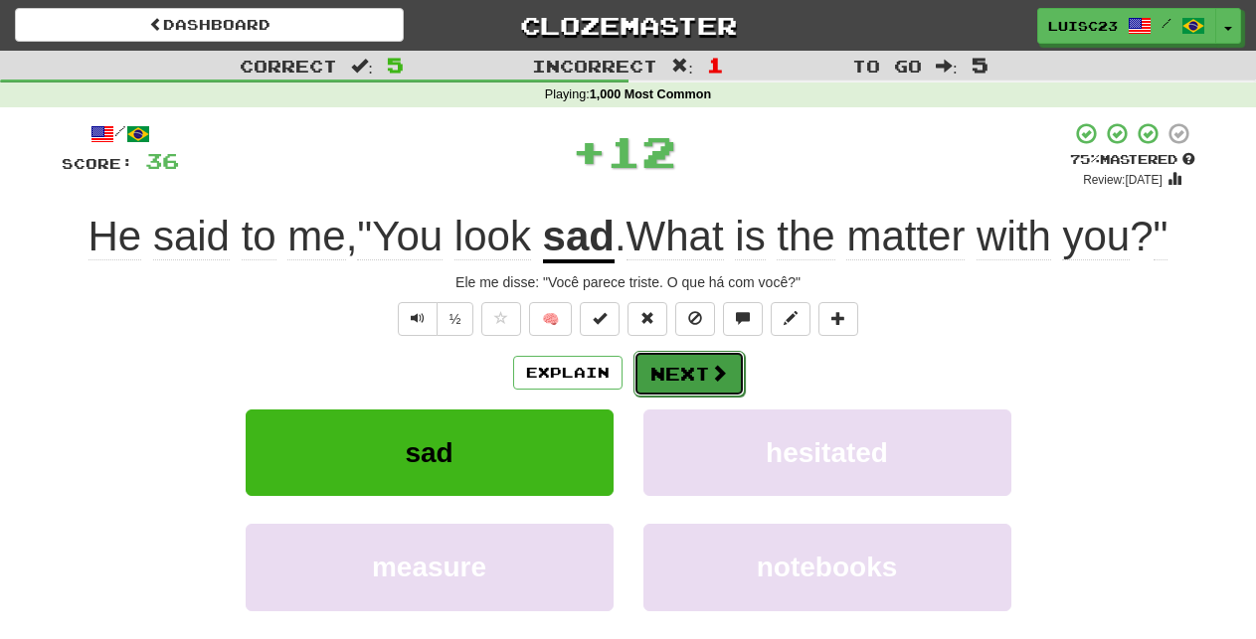
click at [712, 377] on span at bounding box center [719, 373] width 18 height 18
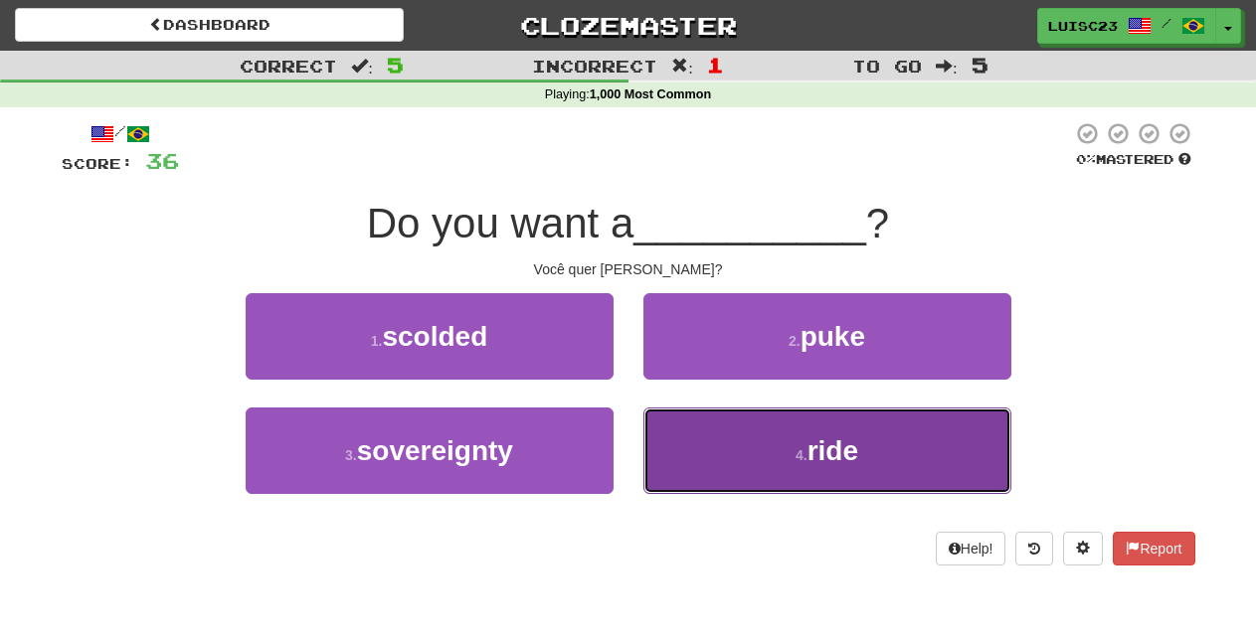
click at [735, 467] on button "4 . ride" at bounding box center [827, 451] width 368 height 86
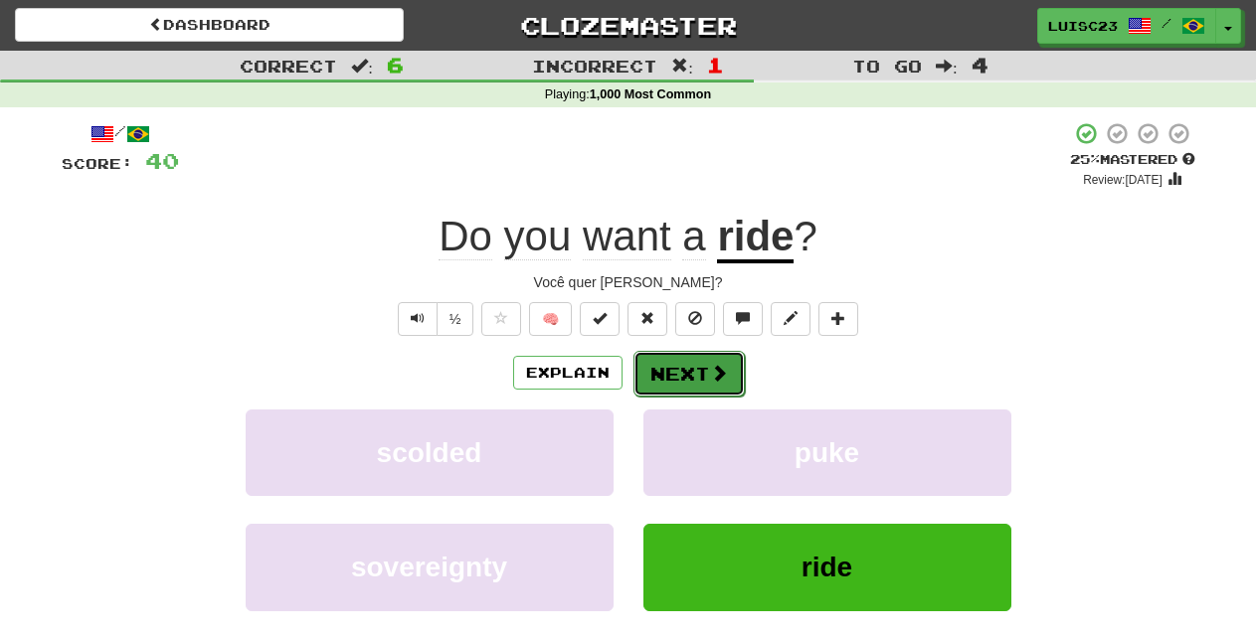
click at [686, 372] on button "Next" at bounding box center [688, 374] width 111 height 46
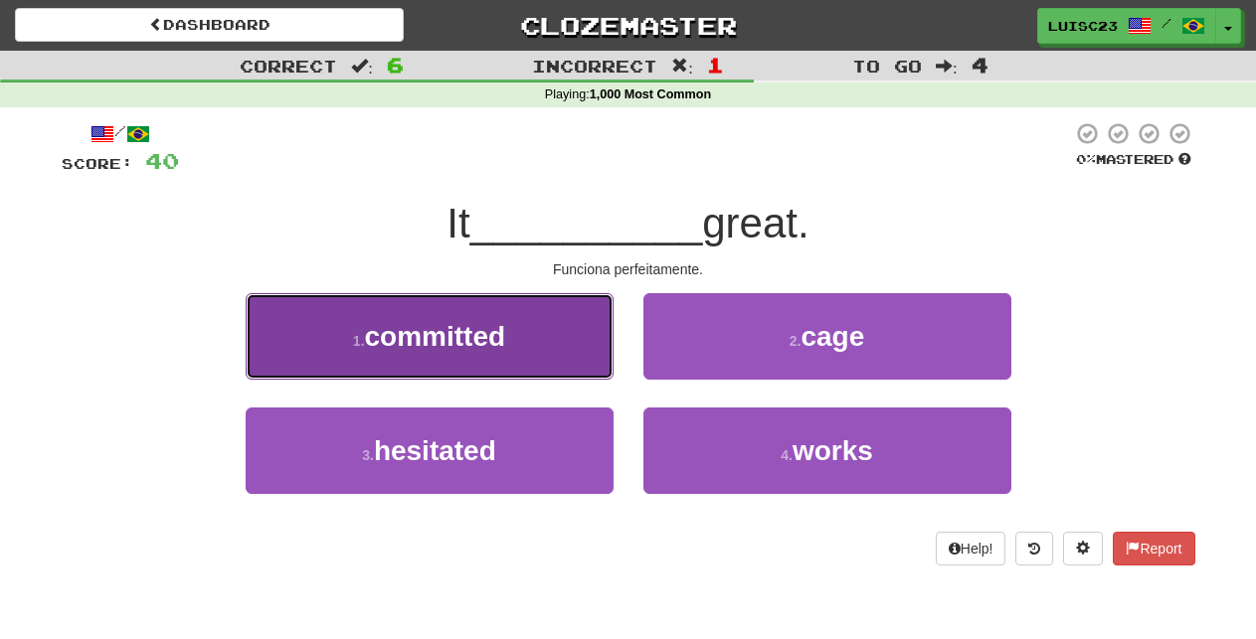
click at [553, 346] on button "1 . committed" at bounding box center [430, 336] width 368 height 86
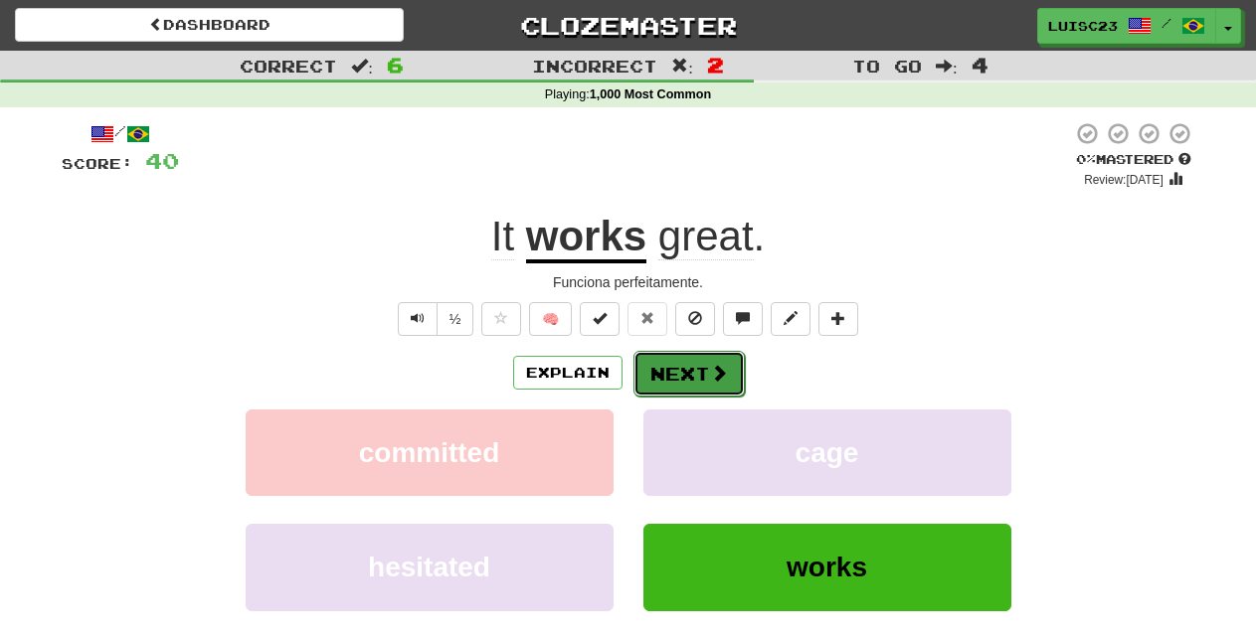
click at [691, 377] on button "Next" at bounding box center [688, 374] width 111 height 46
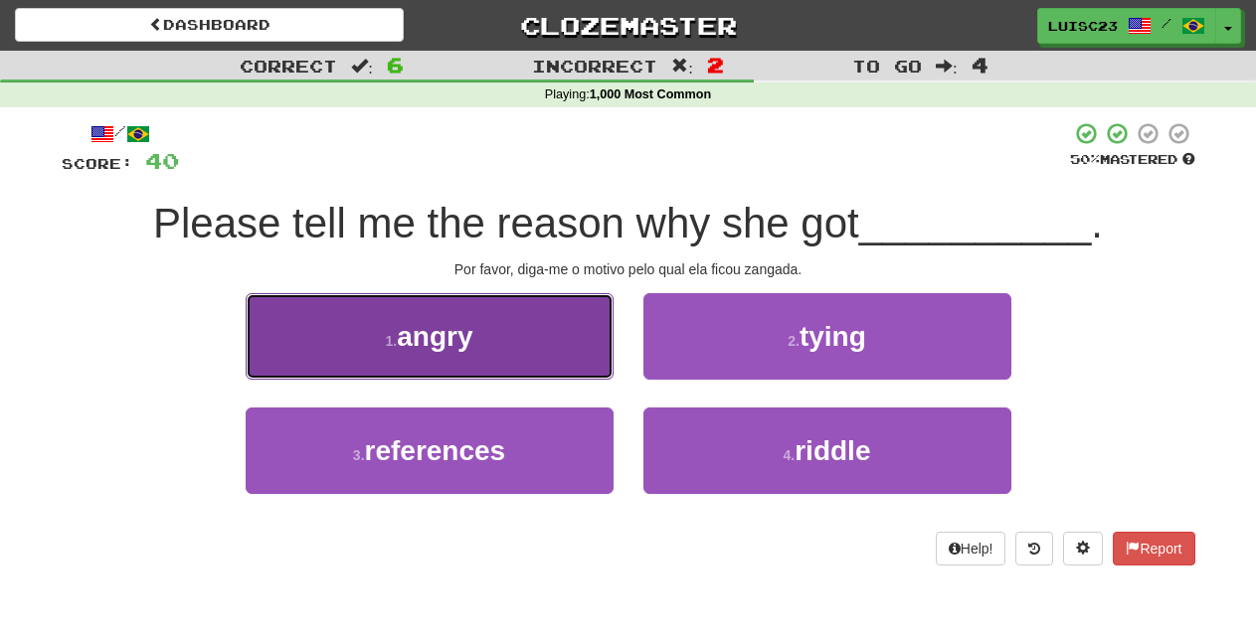
click at [543, 350] on button "1 . angry" at bounding box center [430, 336] width 368 height 86
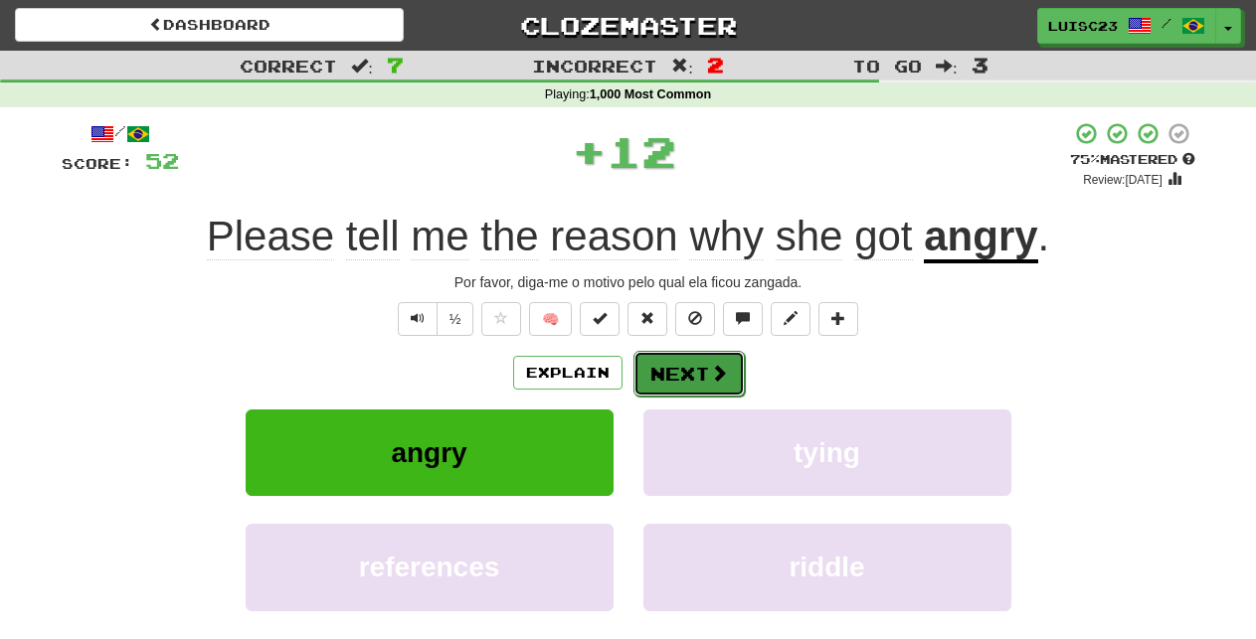
click at [679, 373] on button "Next" at bounding box center [688, 374] width 111 height 46
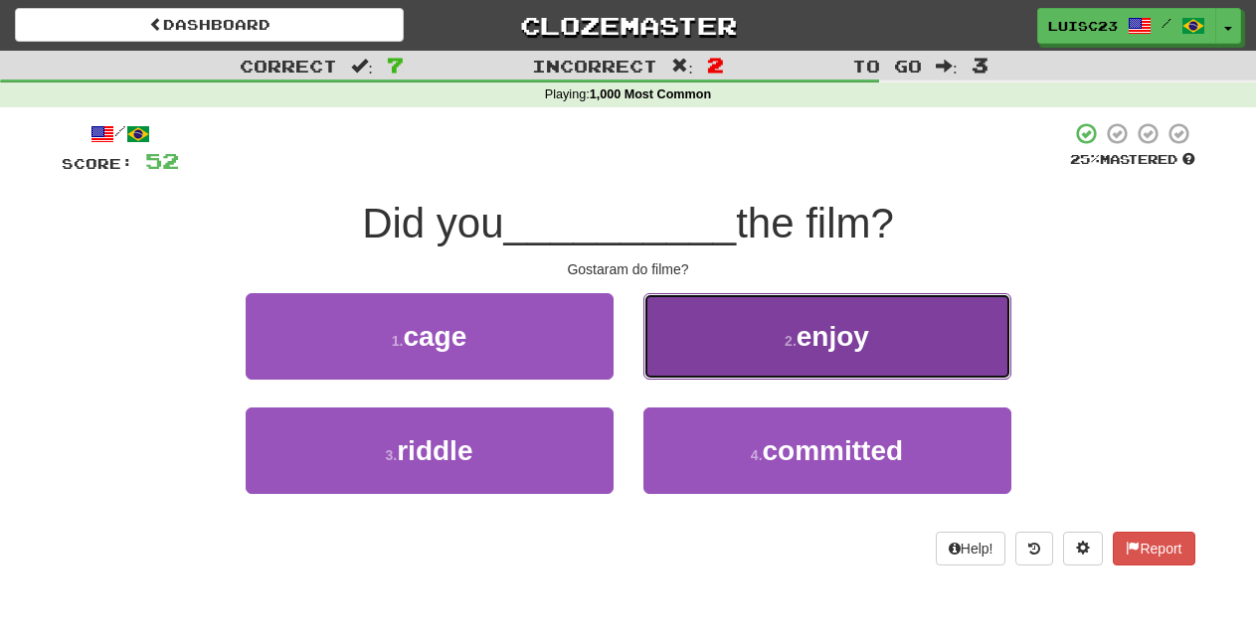
click at [705, 358] on button "2 . enjoy" at bounding box center [827, 336] width 368 height 86
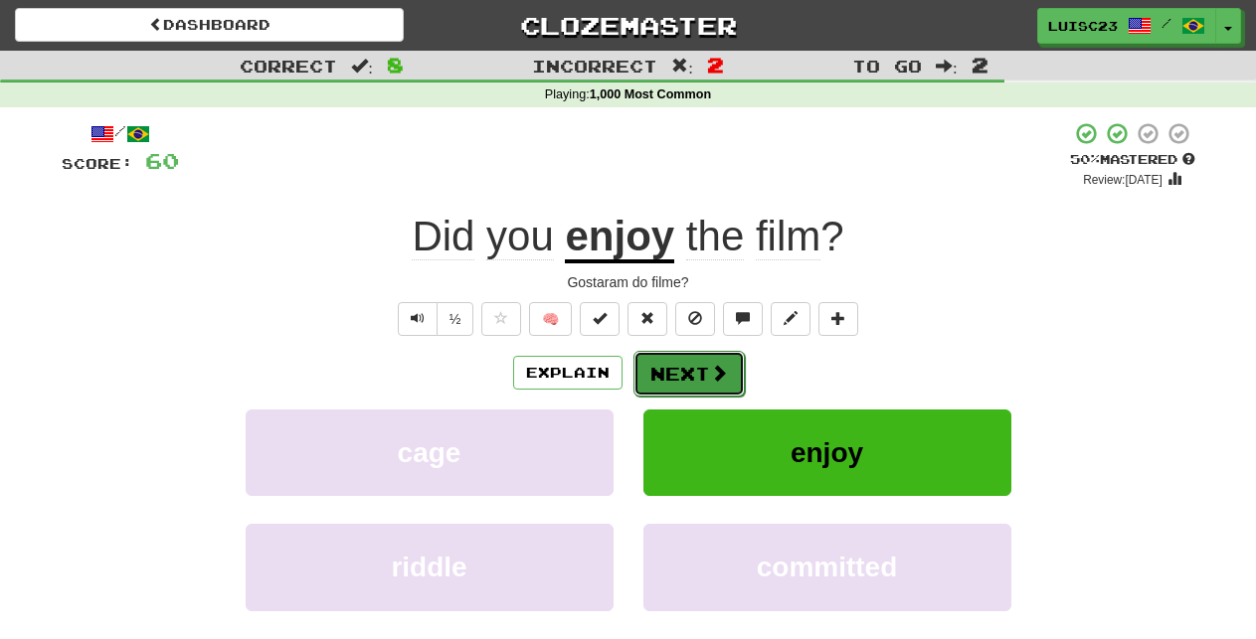
click at [672, 372] on button "Next" at bounding box center [688, 374] width 111 height 46
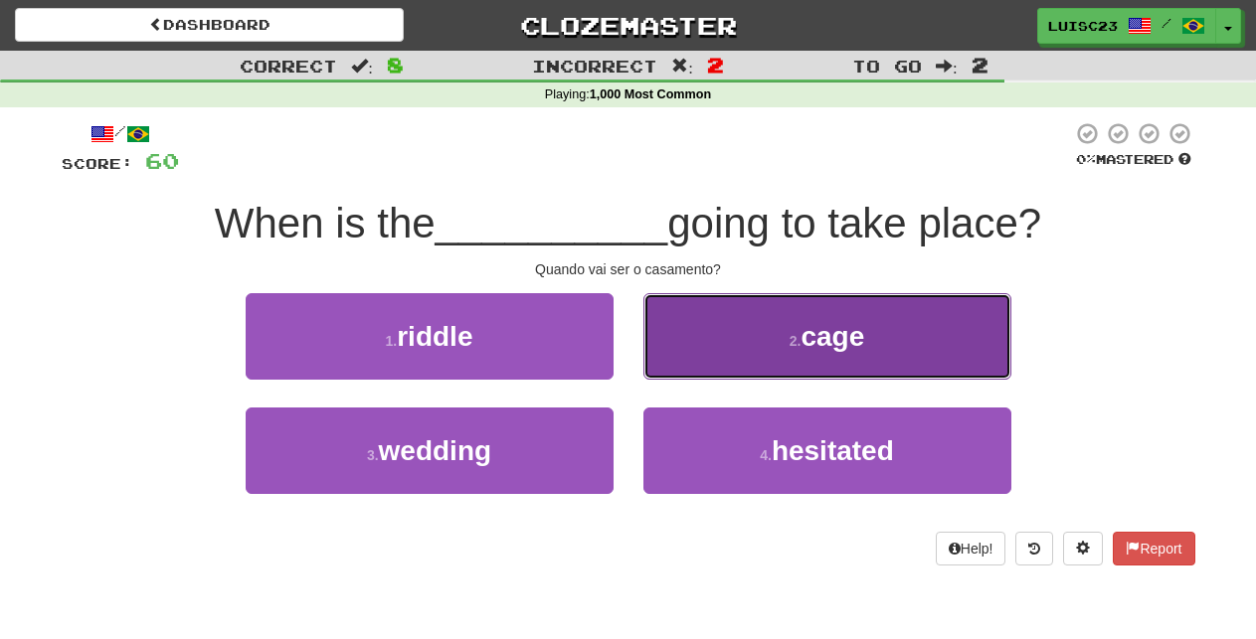
click at [712, 356] on button "2 . cage" at bounding box center [827, 336] width 368 height 86
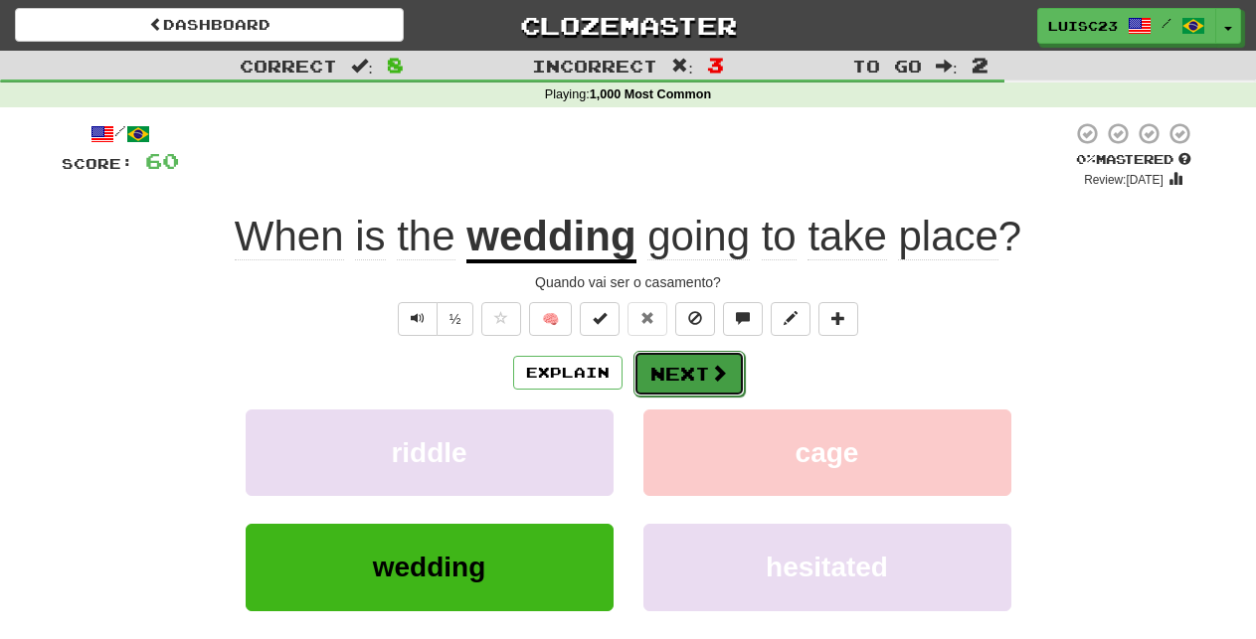
click at [661, 375] on button "Next" at bounding box center [688, 374] width 111 height 46
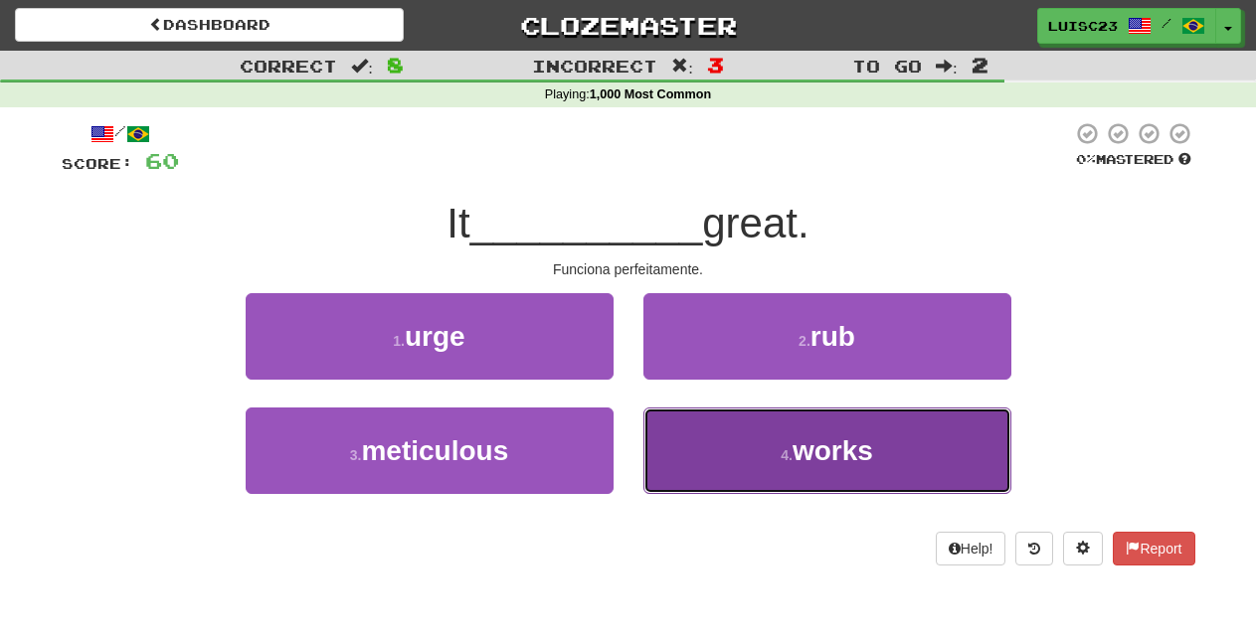
click at [704, 442] on button "4 . works" at bounding box center [827, 451] width 368 height 86
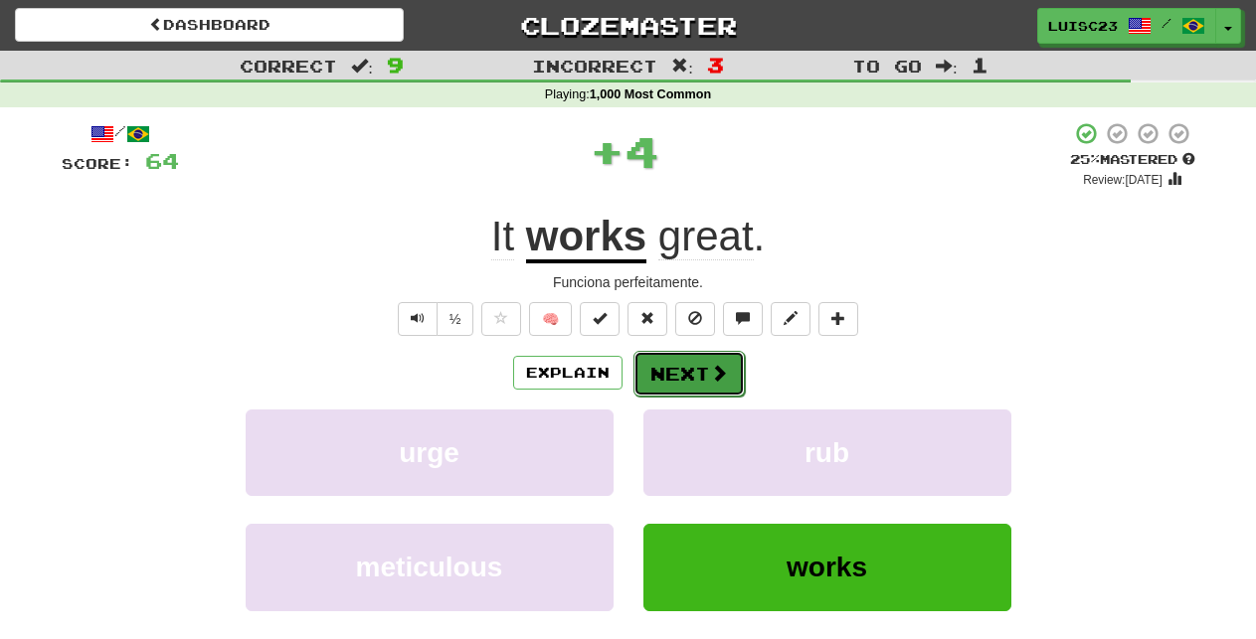
click at [711, 376] on span at bounding box center [719, 373] width 18 height 18
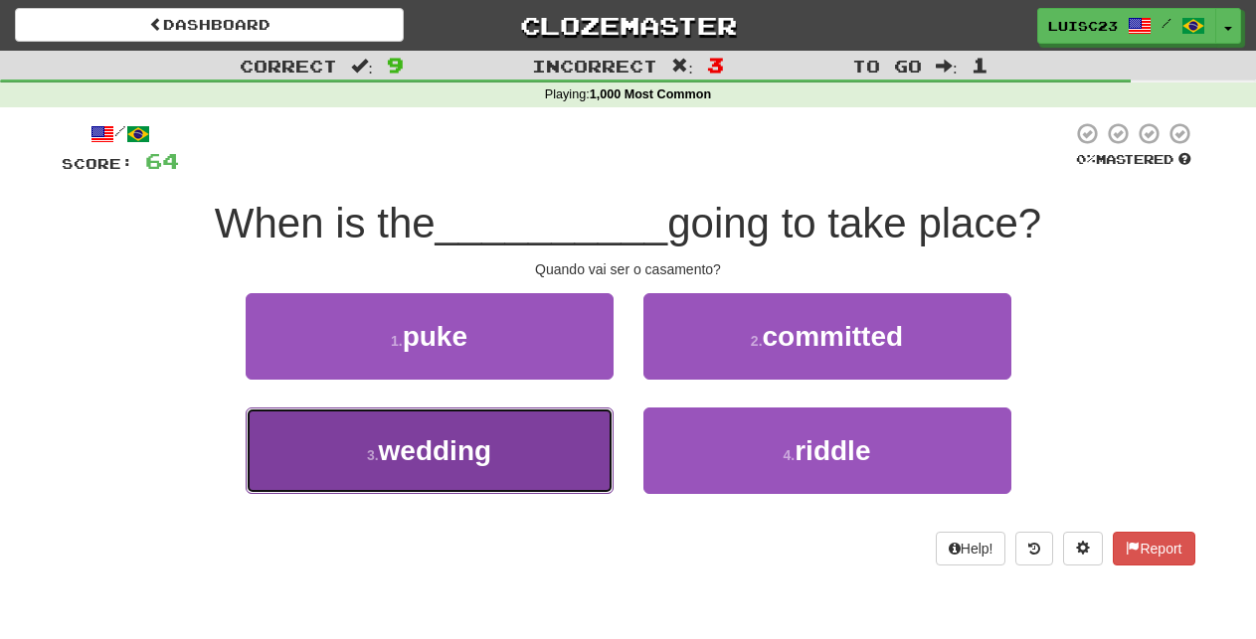
click at [515, 451] on button "3 . wedding" at bounding box center [430, 451] width 368 height 86
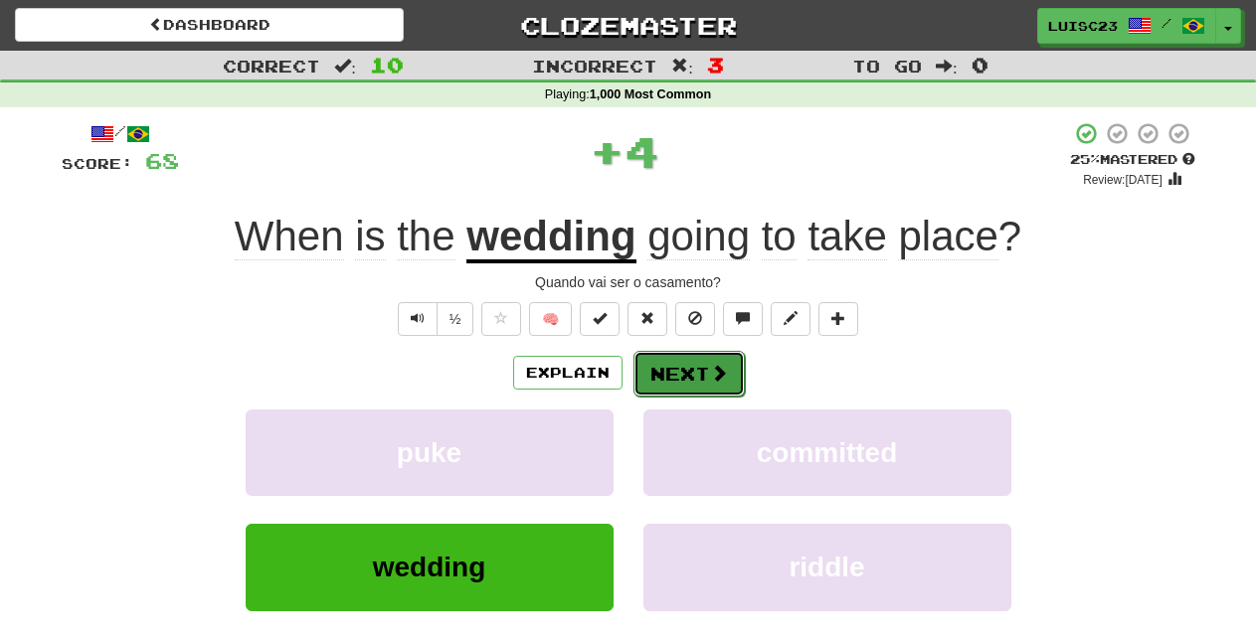
click at [736, 376] on button "Next" at bounding box center [688, 374] width 111 height 46
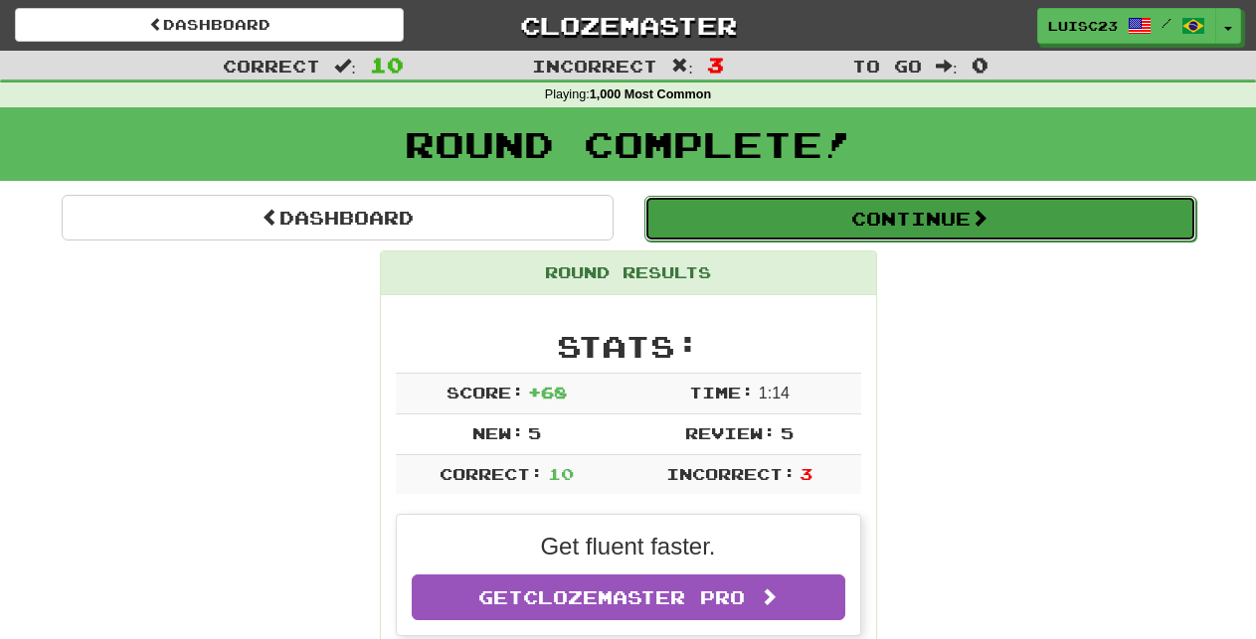
click at [723, 222] on button "Continue" at bounding box center [920, 219] width 552 height 46
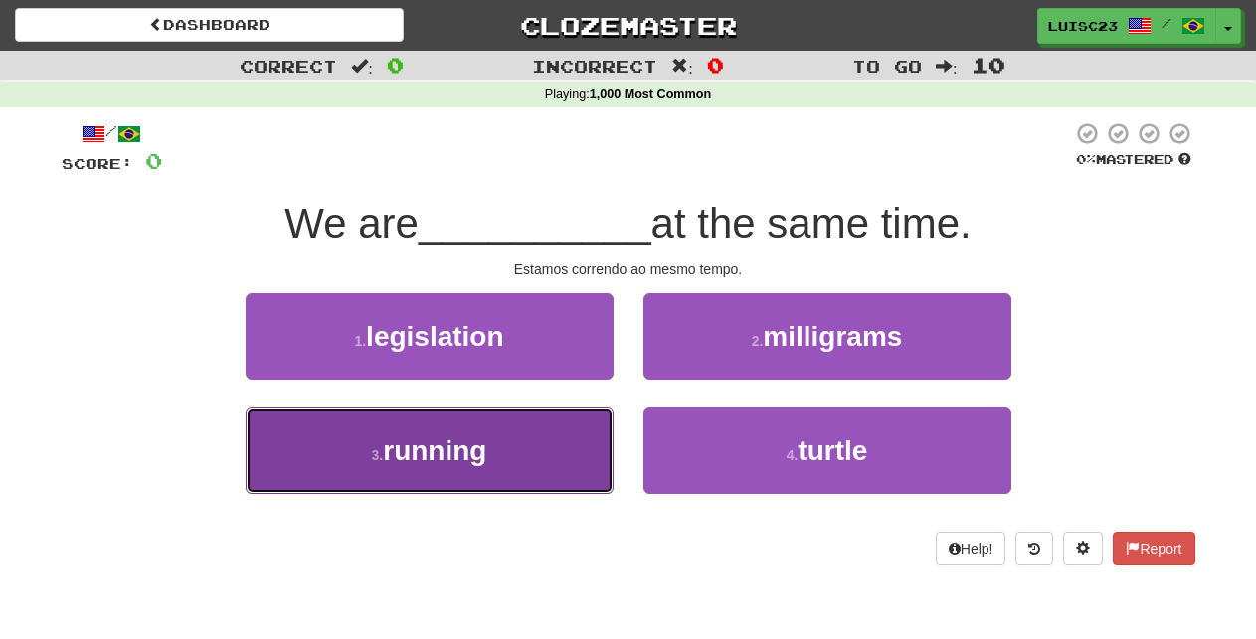
click at [534, 466] on button "3 . running" at bounding box center [430, 451] width 368 height 86
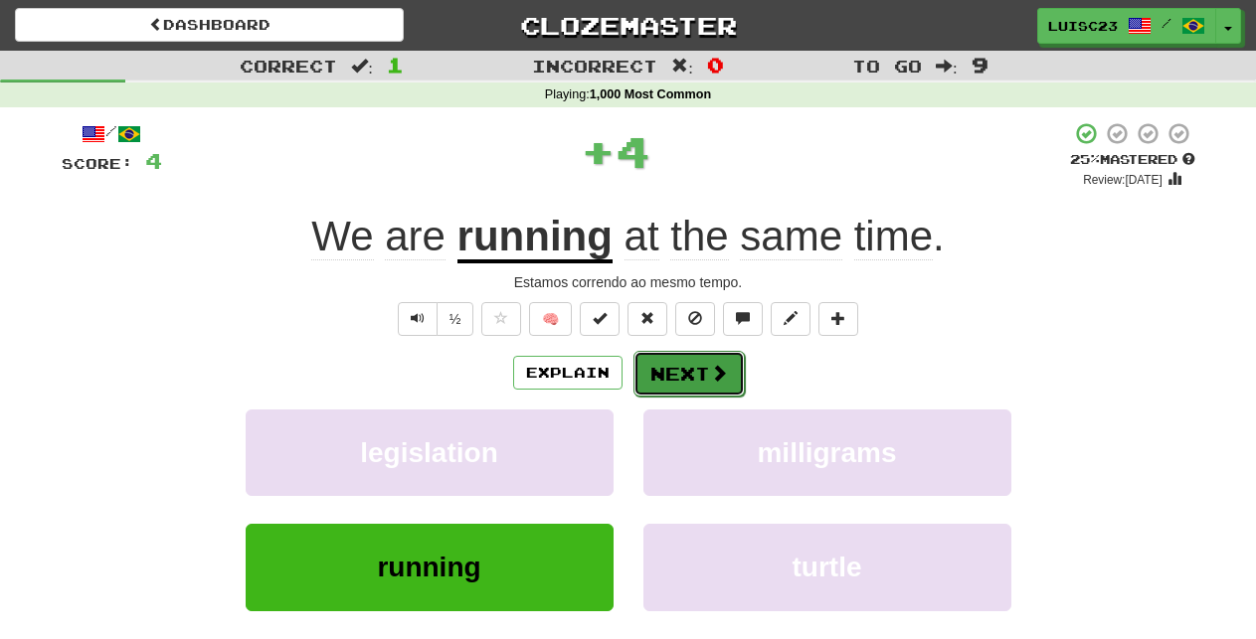
click at [689, 368] on button "Next" at bounding box center [688, 374] width 111 height 46
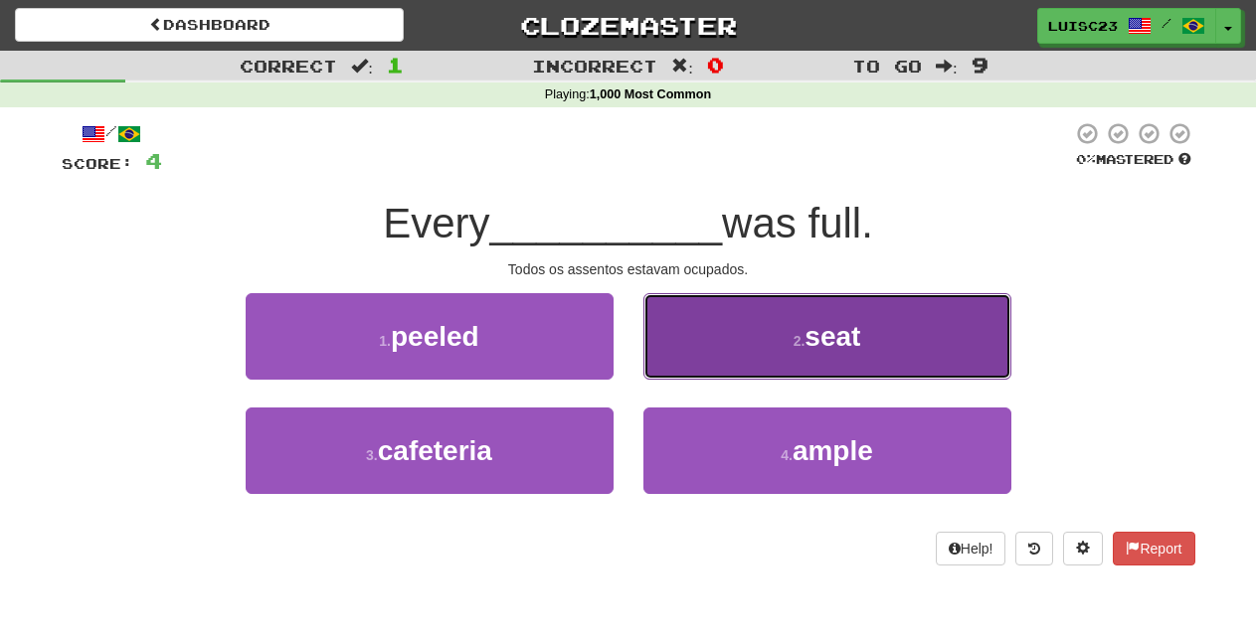
click at [687, 343] on button "2 . seat" at bounding box center [827, 336] width 368 height 86
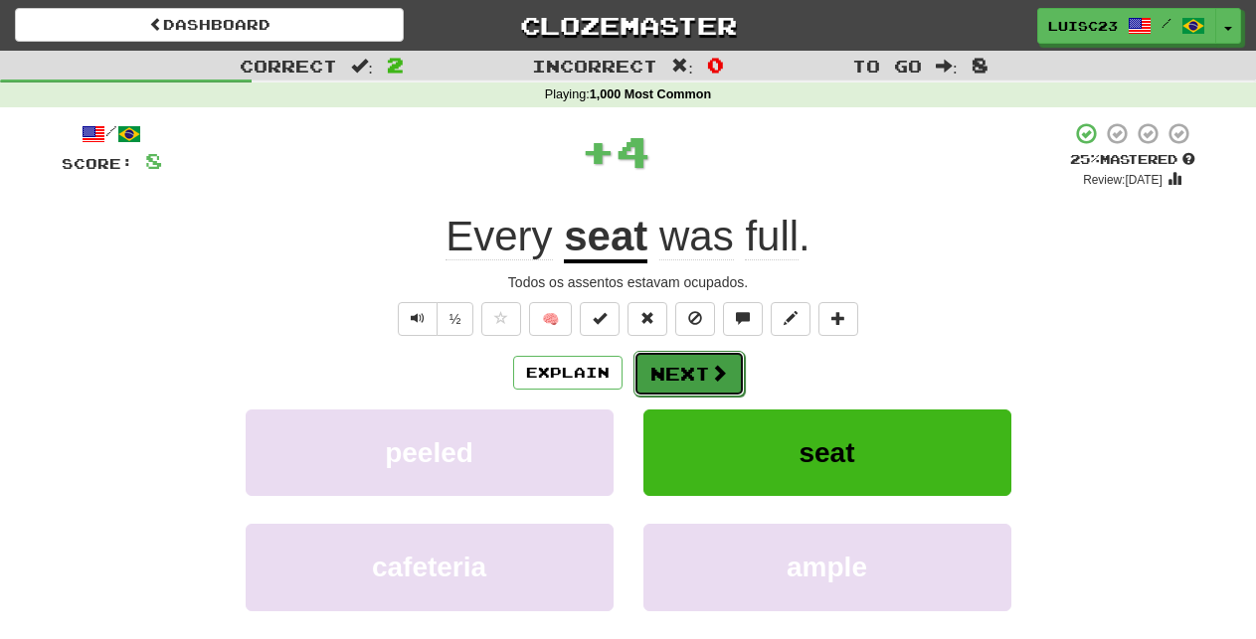
click at [678, 367] on button "Next" at bounding box center [688, 374] width 111 height 46
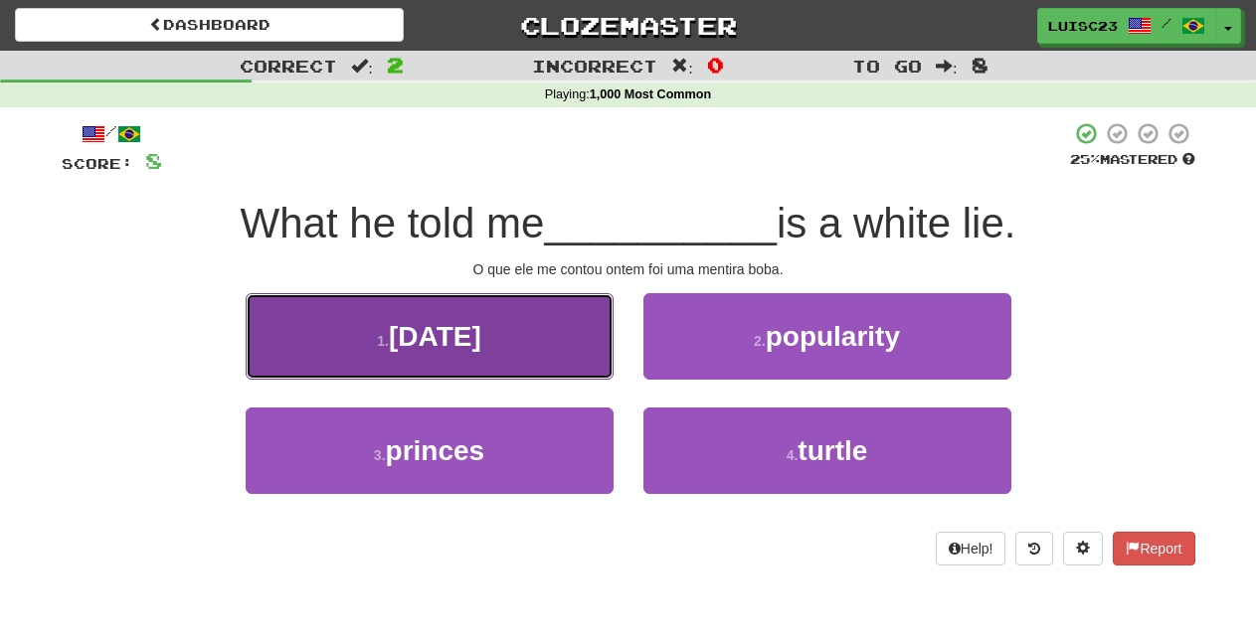
click at [548, 356] on button "1 . yesterday" at bounding box center [430, 336] width 368 height 86
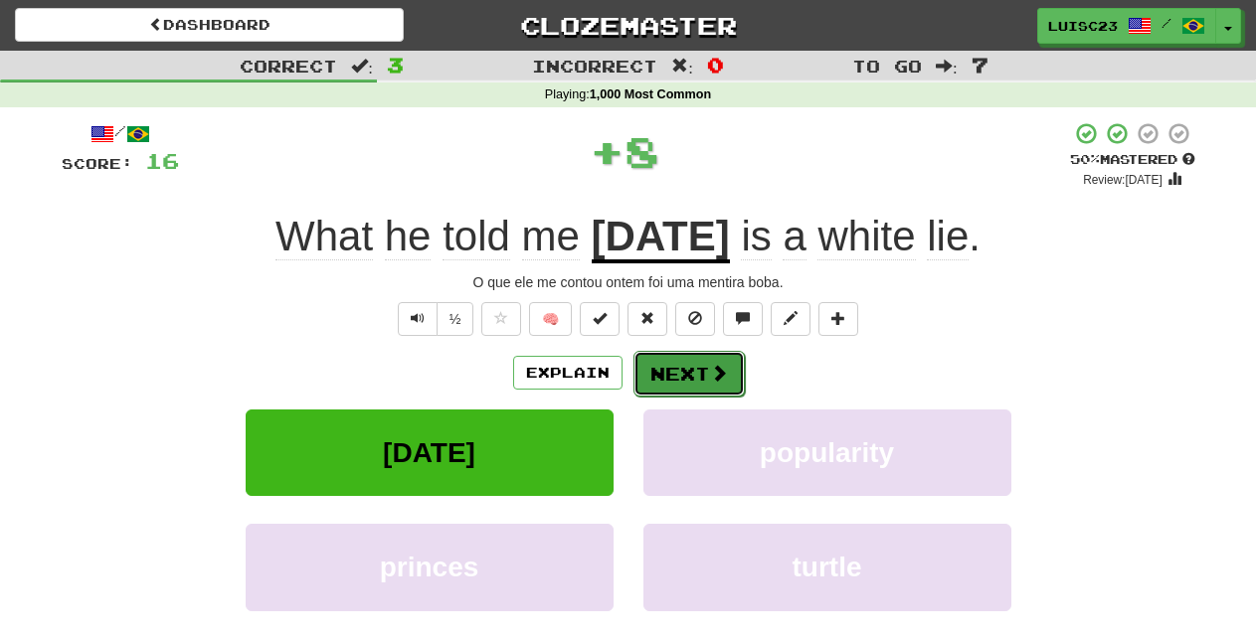
click at [667, 372] on button "Next" at bounding box center [688, 374] width 111 height 46
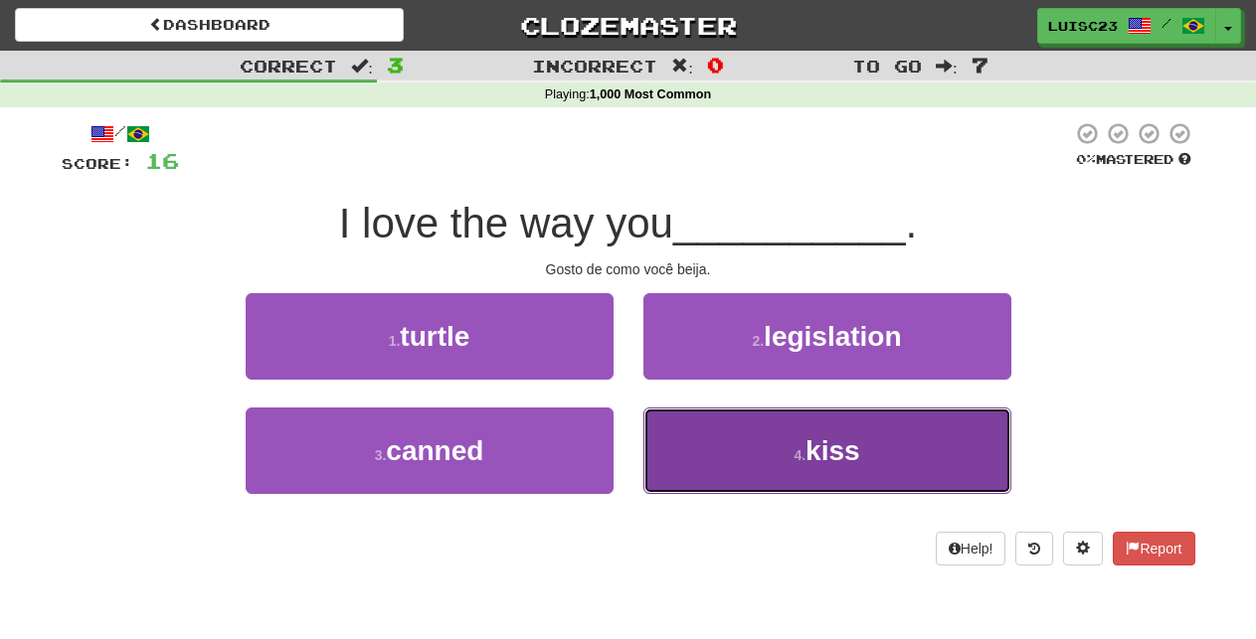
click at [731, 444] on button "4 . kiss" at bounding box center [827, 451] width 368 height 86
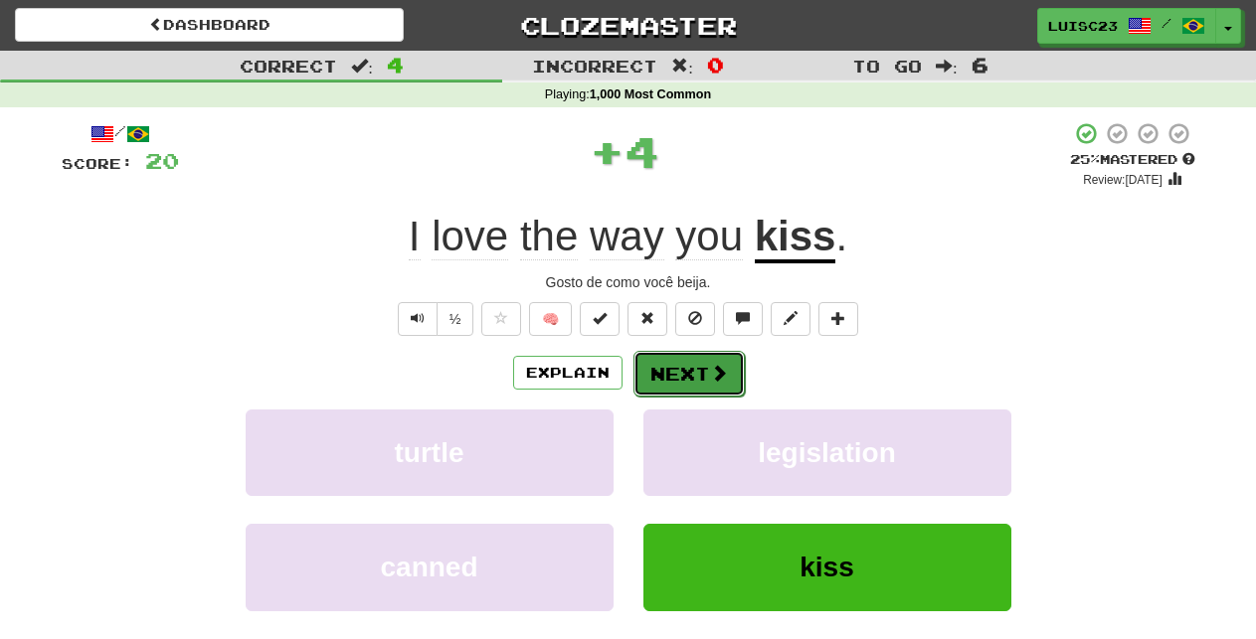
click at [719, 364] on span at bounding box center [719, 373] width 18 height 18
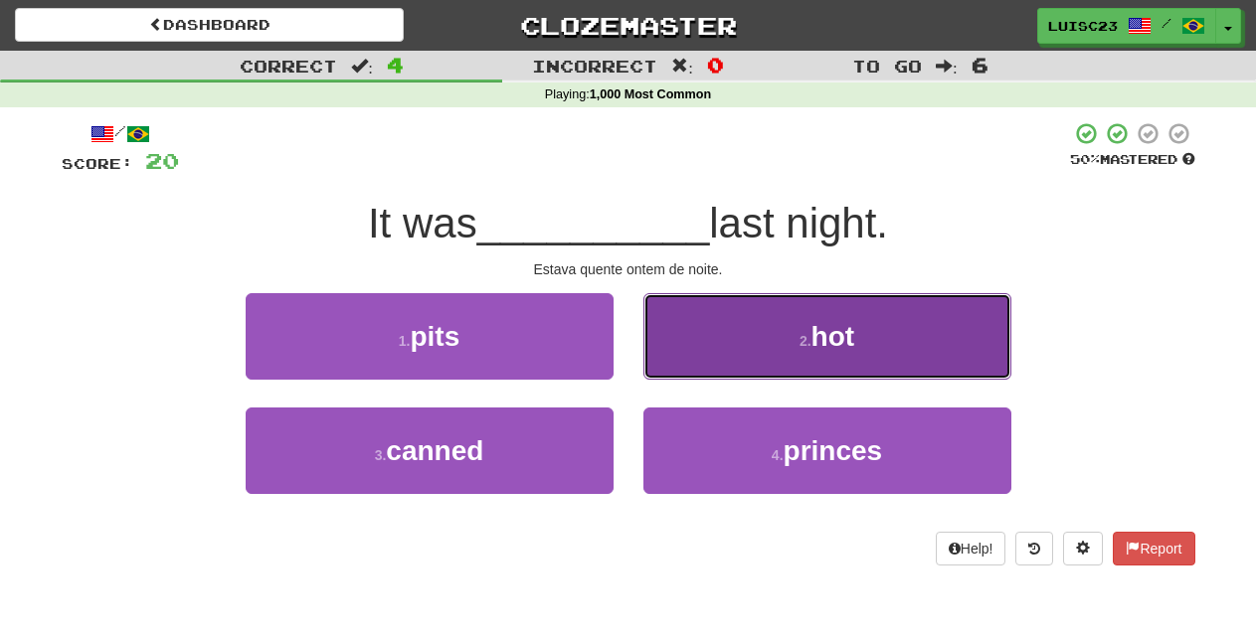
click at [706, 352] on button "2 . hot" at bounding box center [827, 336] width 368 height 86
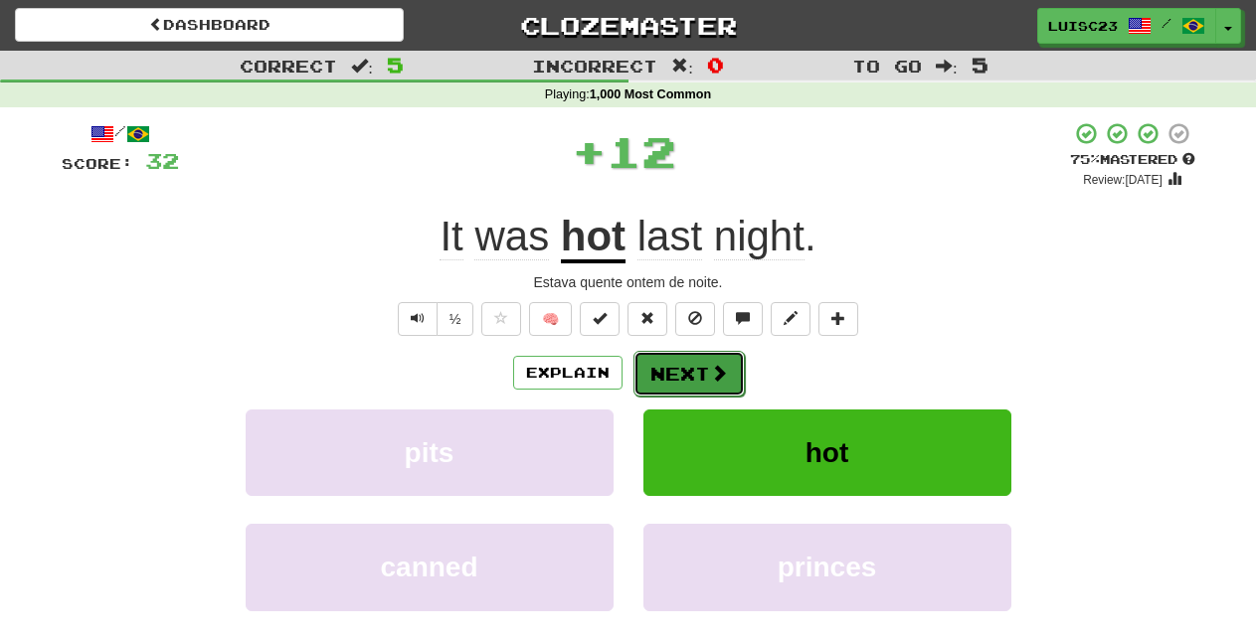
click at [700, 373] on button "Next" at bounding box center [688, 374] width 111 height 46
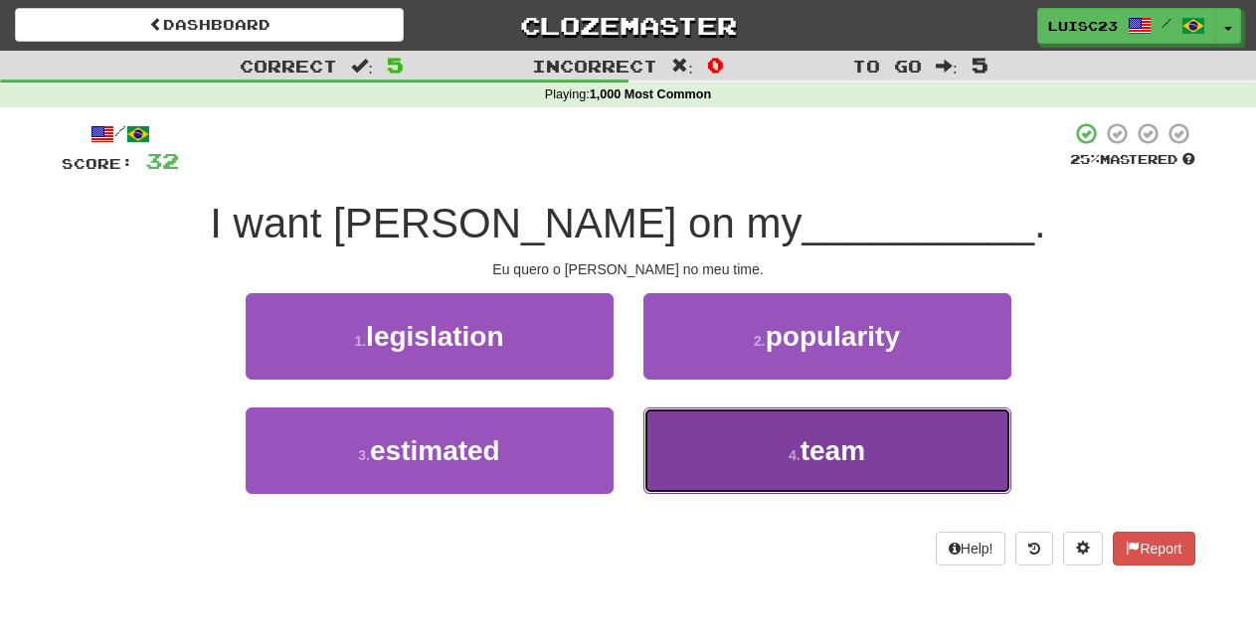
click at [713, 448] on button "4 . team" at bounding box center [827, 451] width 368 height 86
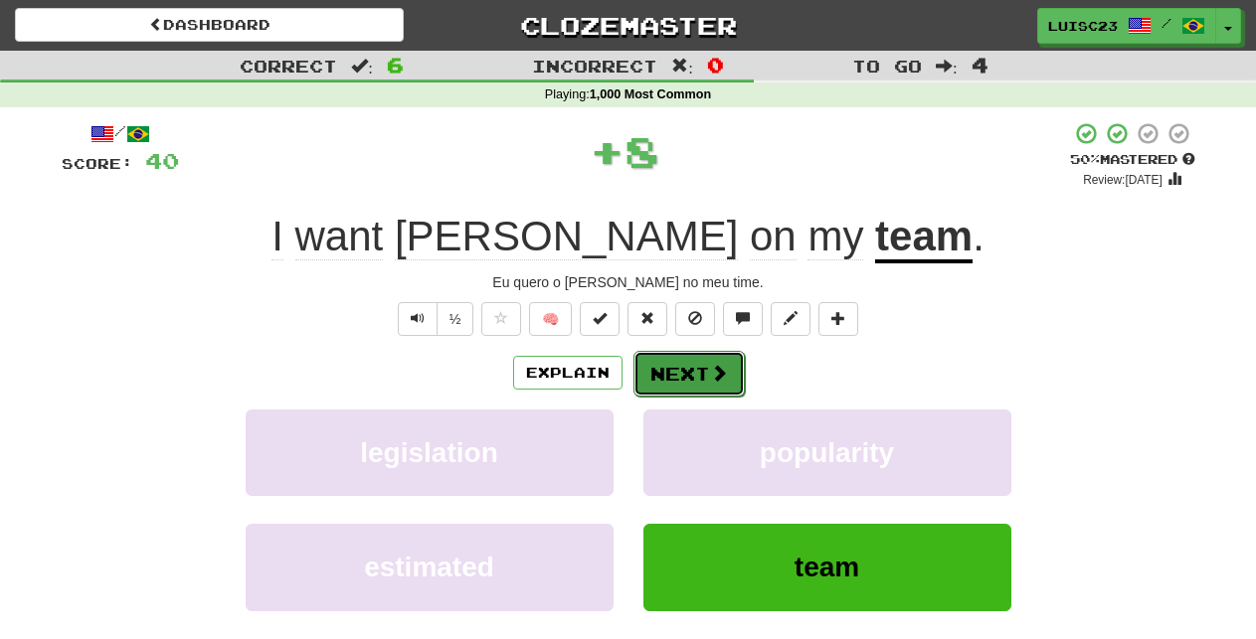
click at [714, 389] on button "Next" at bounding box center [688, 374] width 111 height 46
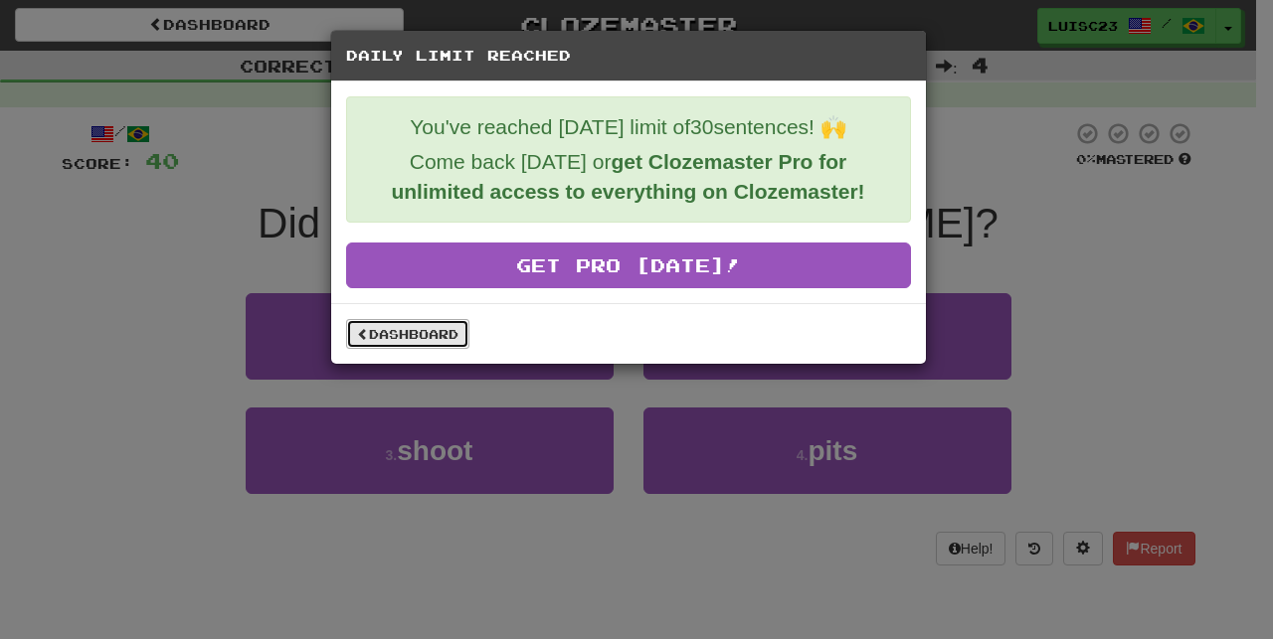
click at [387, 325] on link "Dashboard" at bounding box center [407, 334] width 123 height 30
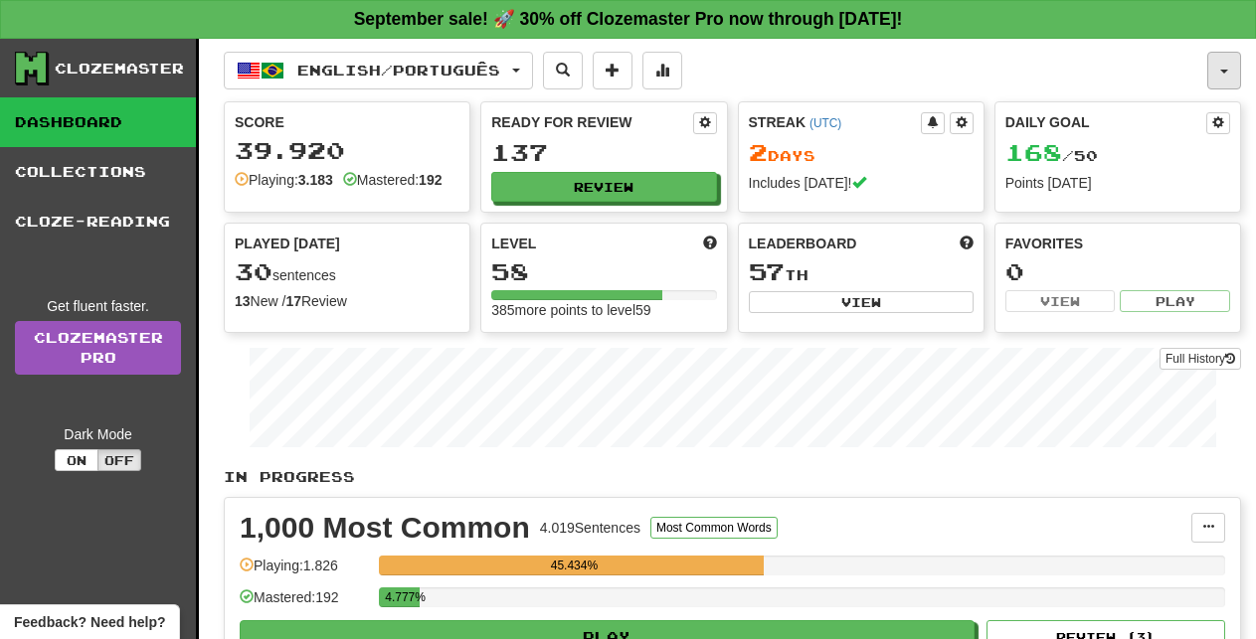
drag, startPoint x: 1229, startPoint y: 81, endPoint x: 1211, endPoint y: 130, distance: 52.8
click at [1229, 82] on button "button" at bounding box center [1224, 71] width 34 height 38
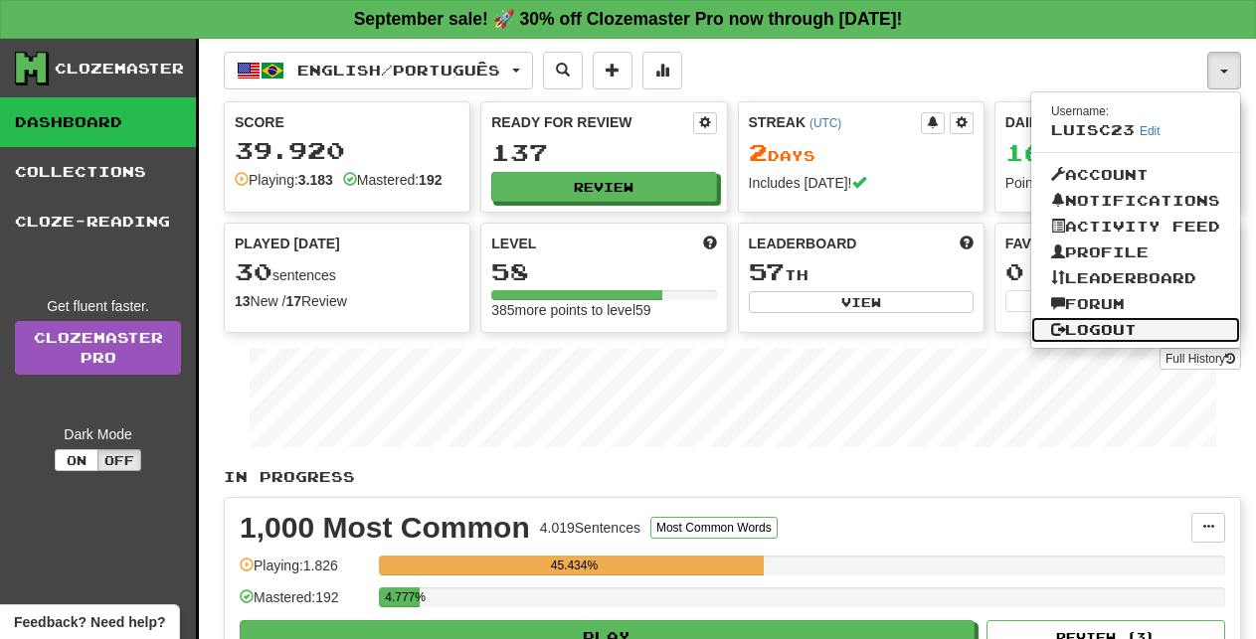
click at [1115, 324] on link "Logout" at bounding box center [1135, 330] width 209 height 26
